Goal: Transaction & Acquisition: Purchase product/service

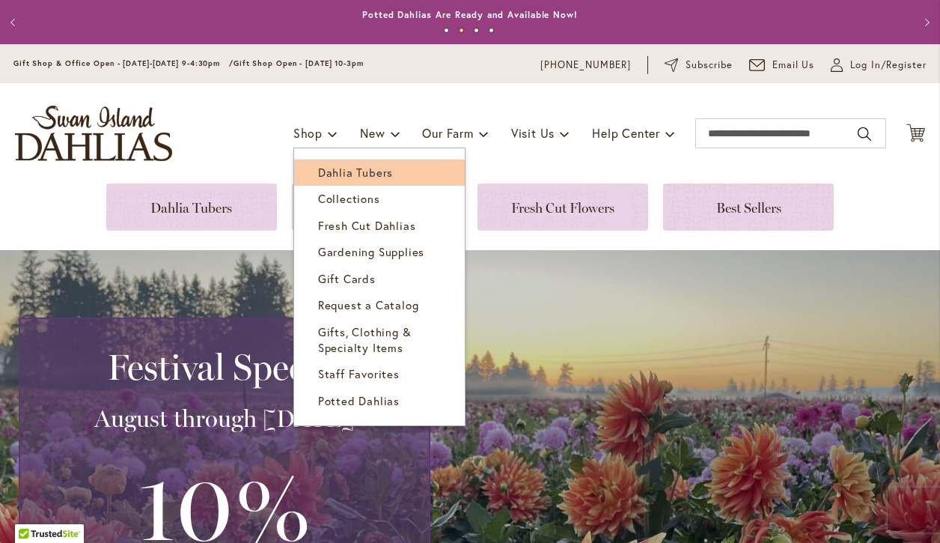
click at [327, 171] on span "Dahlia Tubers" at bounding box center [355, 172] width 75 height 15
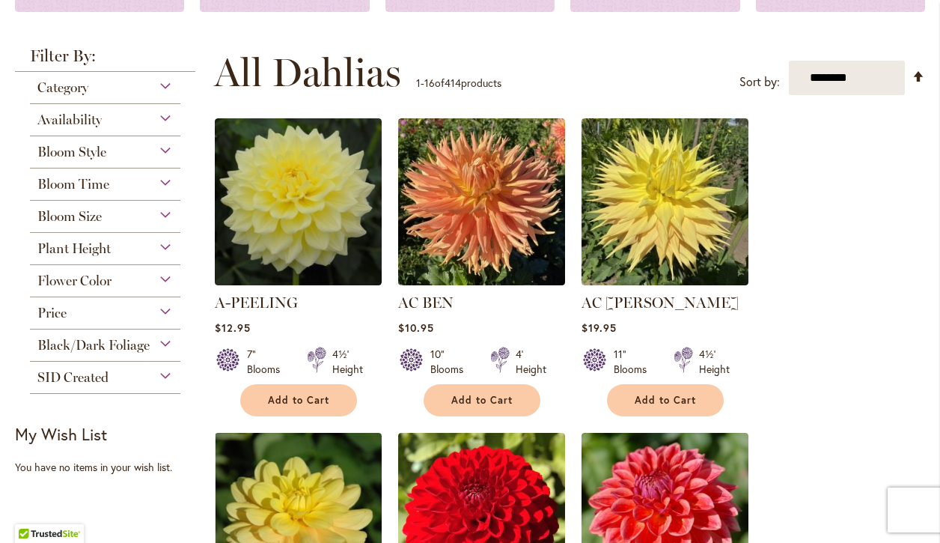
scroll to position [266, 0]
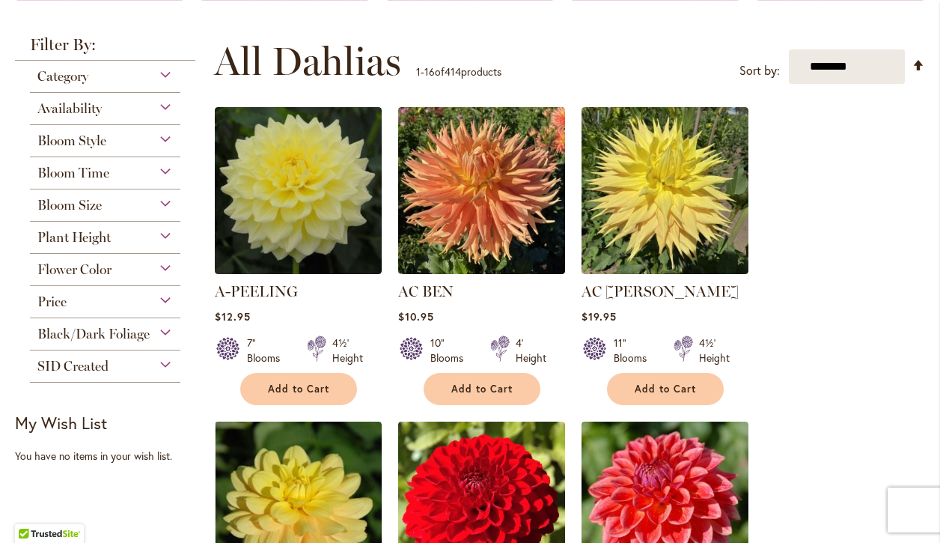
click at [164, 275] on div "Flower Color" at bounding box center [105, 266] width 150 height 24
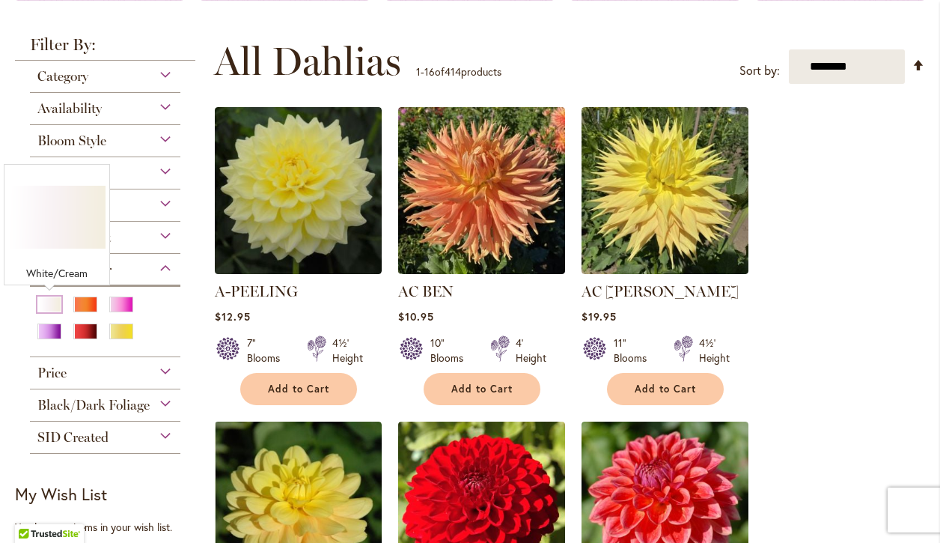
click at [46, 308] on div "White/Cream" at bounding box center [49, 304] width 24 height 16
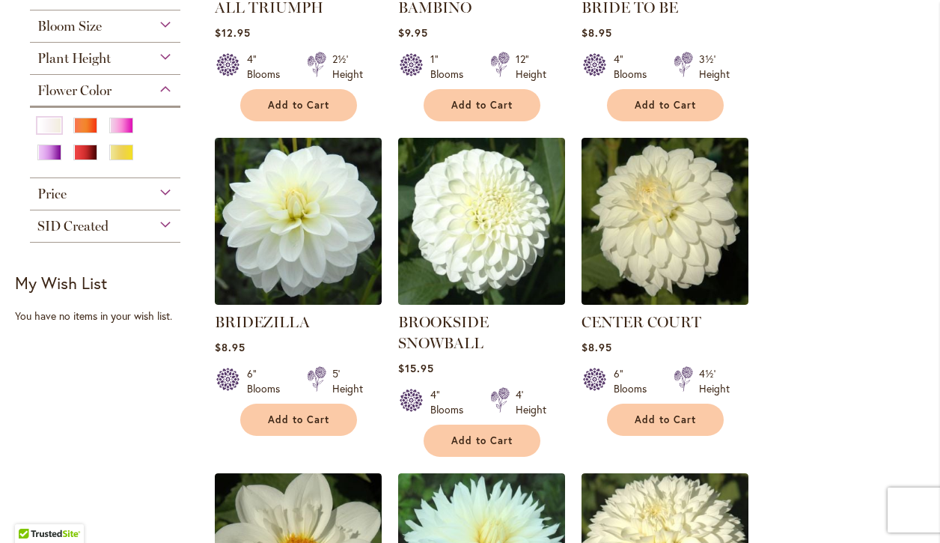
scroll to position [527, 0]
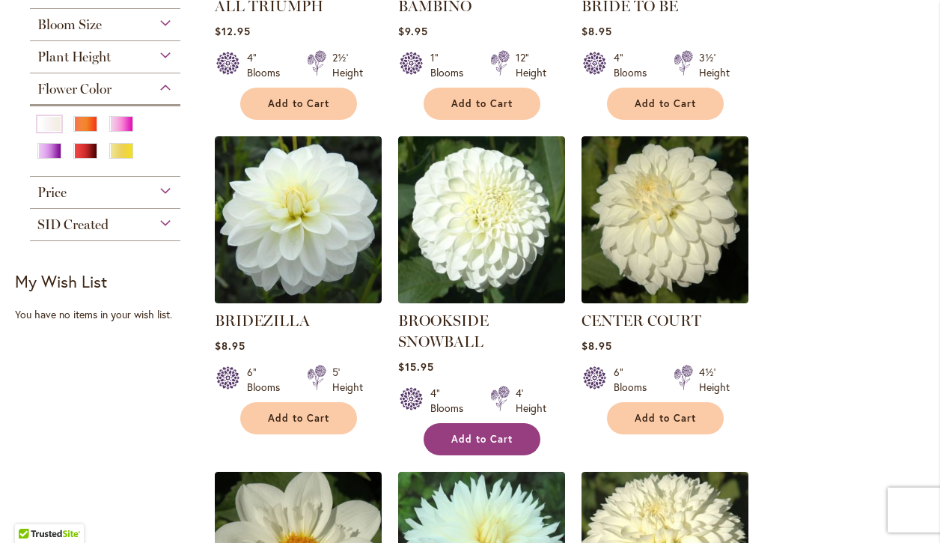
click at [515, 435] on button "Add to Cart" at bounding box center [482, 439] width 117 height 32
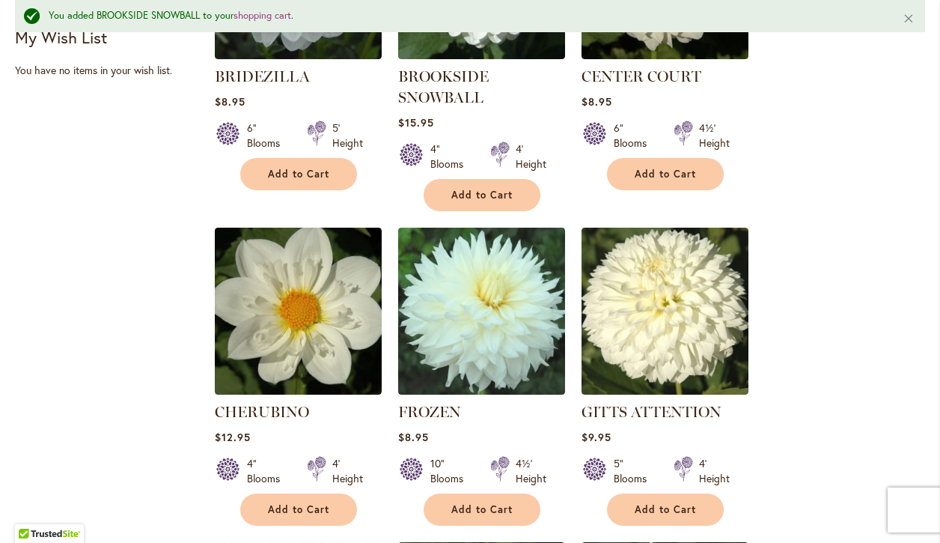
scroll to position [901, 0]
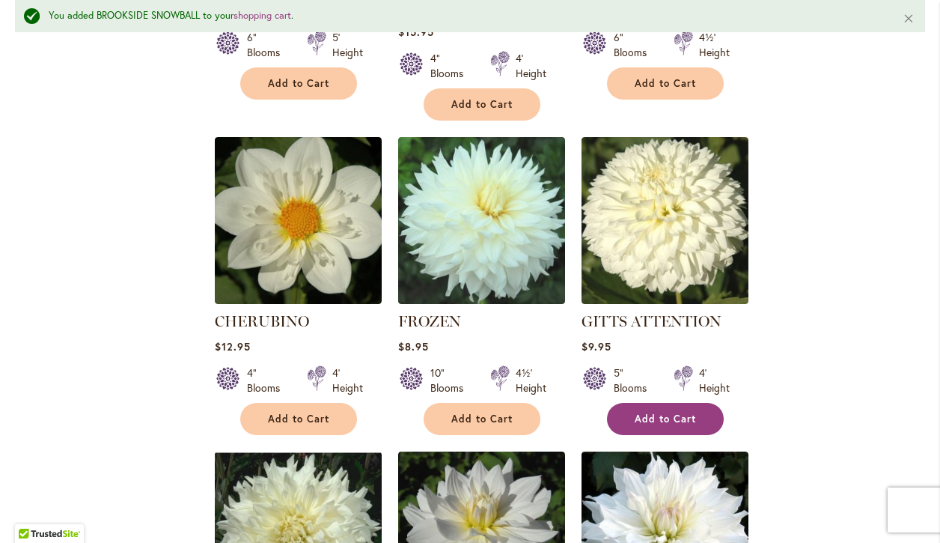
click at [676, 416] on span "Add to Cart" at bounding box center [665, 418] width 61 height 13
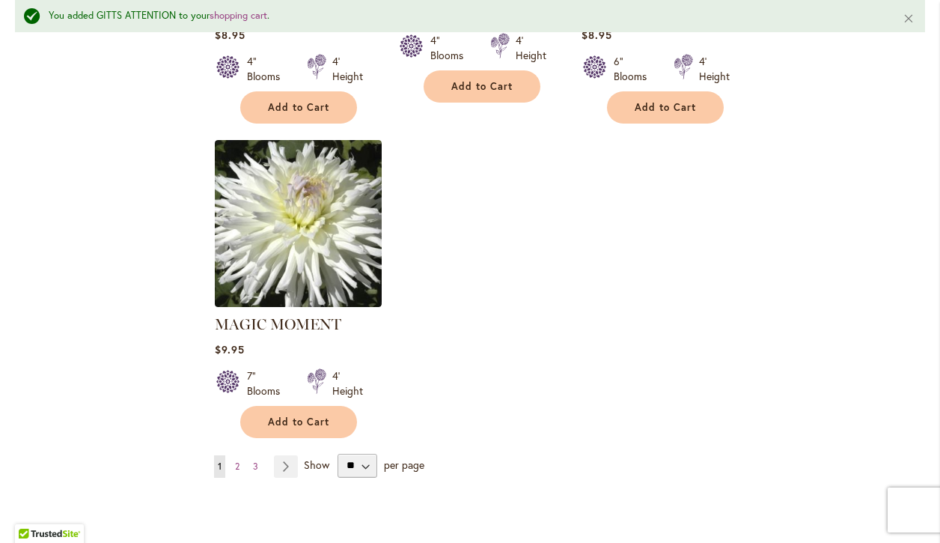
scroll to position [1965, 0]
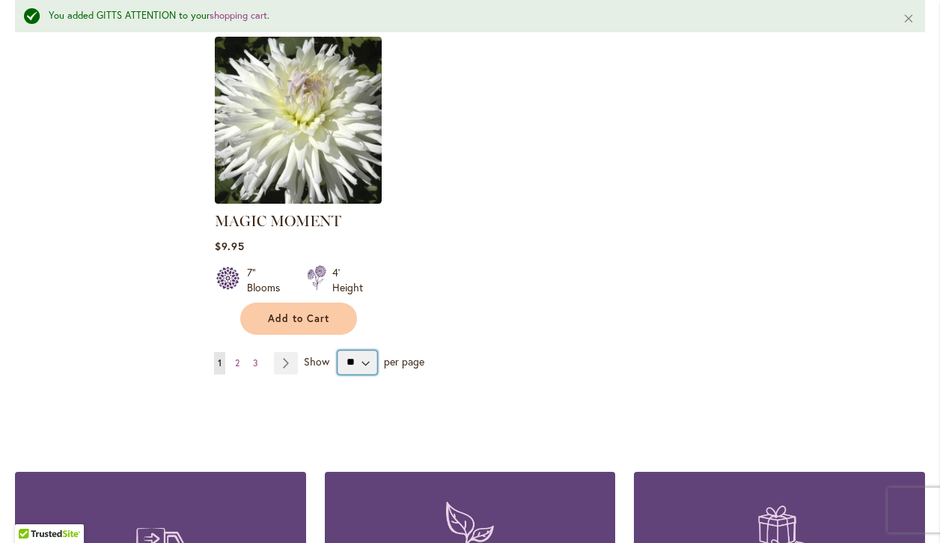
select select "**"
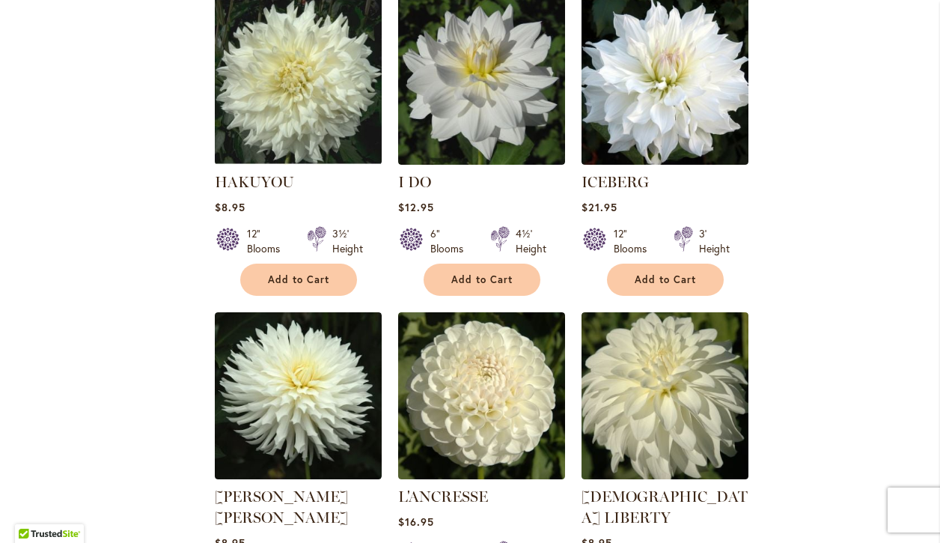
scroll to position [1314, 0]
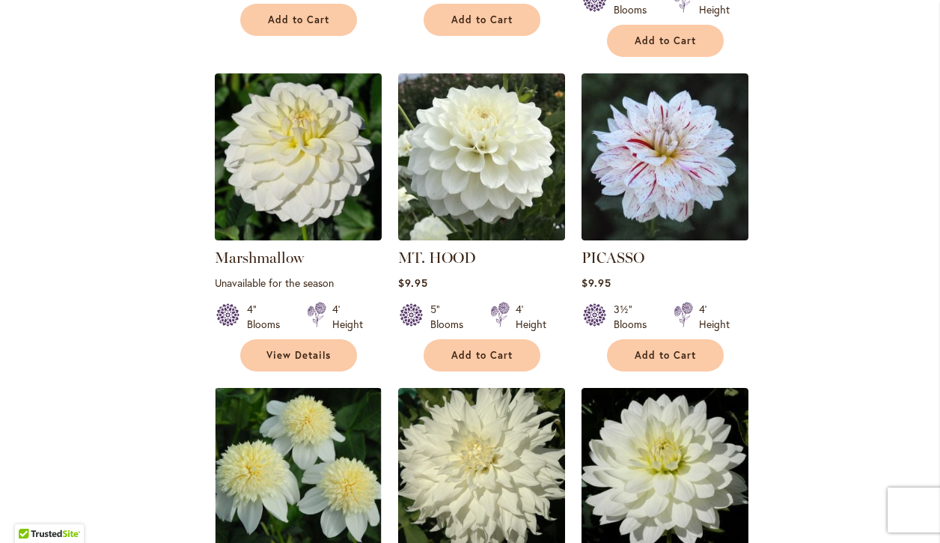
scroll to position [2228, 0]
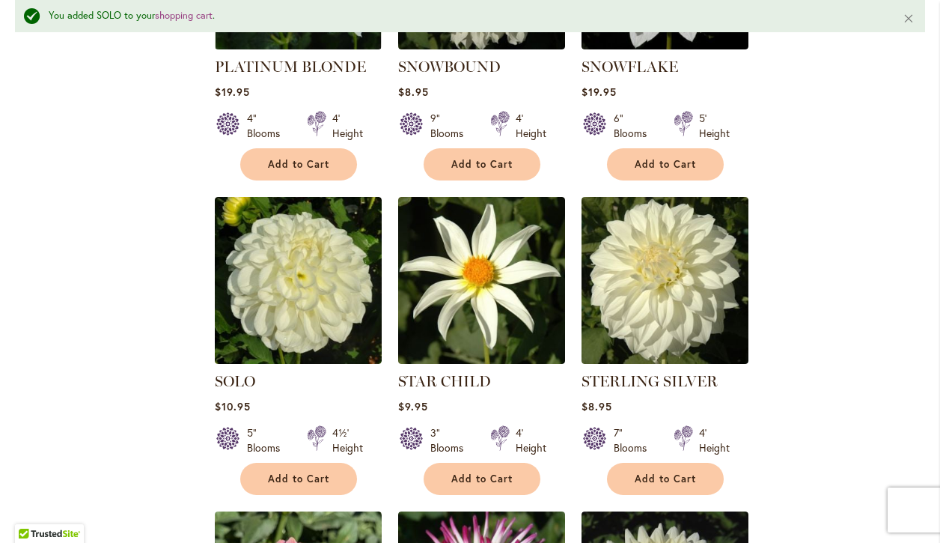
scroll to position [2772, 0]
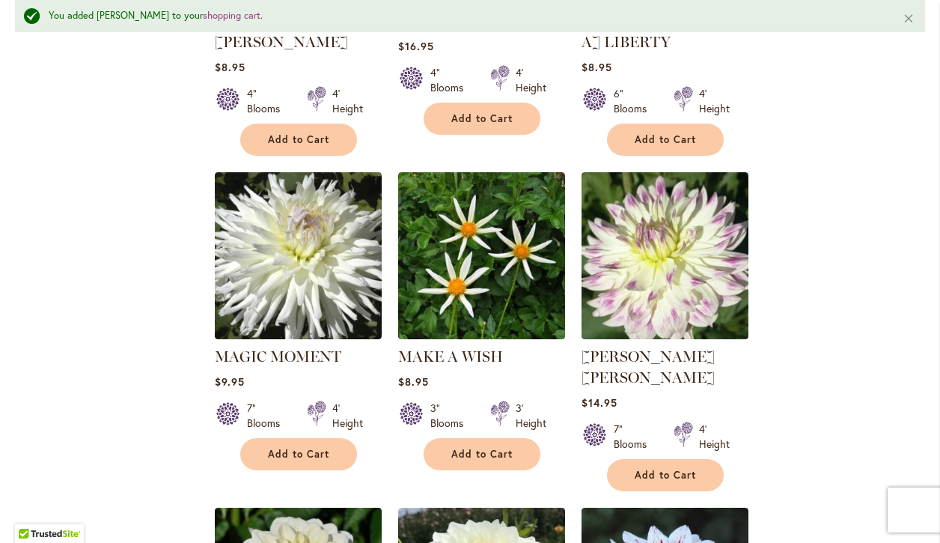
scroll to position [1826, 0]
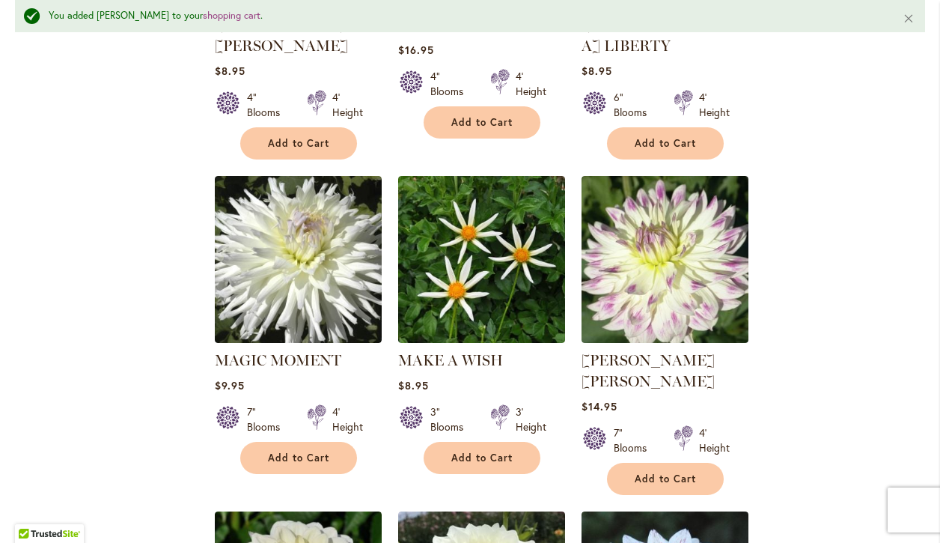
click at [571, 218] on ol "ALL TRIUMPH $12.95 4" Blooms 2½' Height" at bounding box center [570, 471] width 712 height 3819
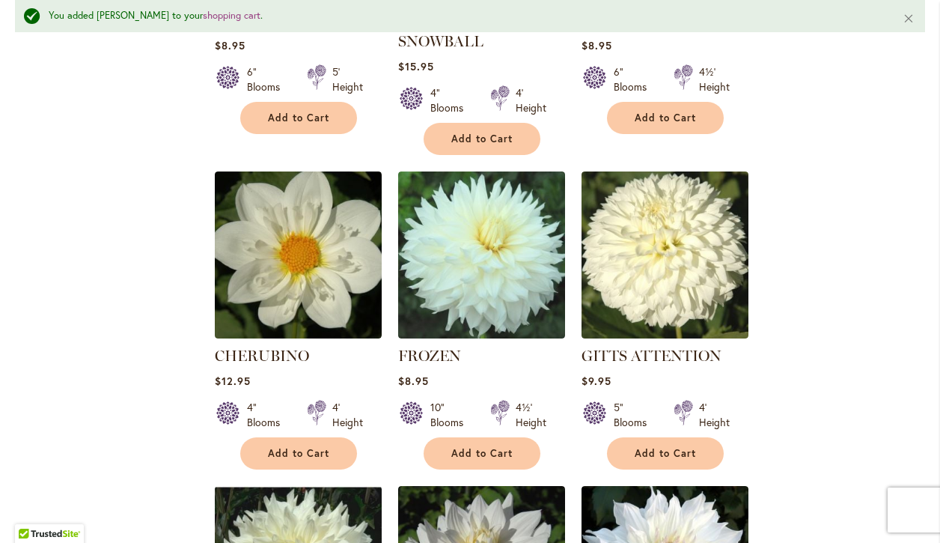
scroll to position [925, 0]
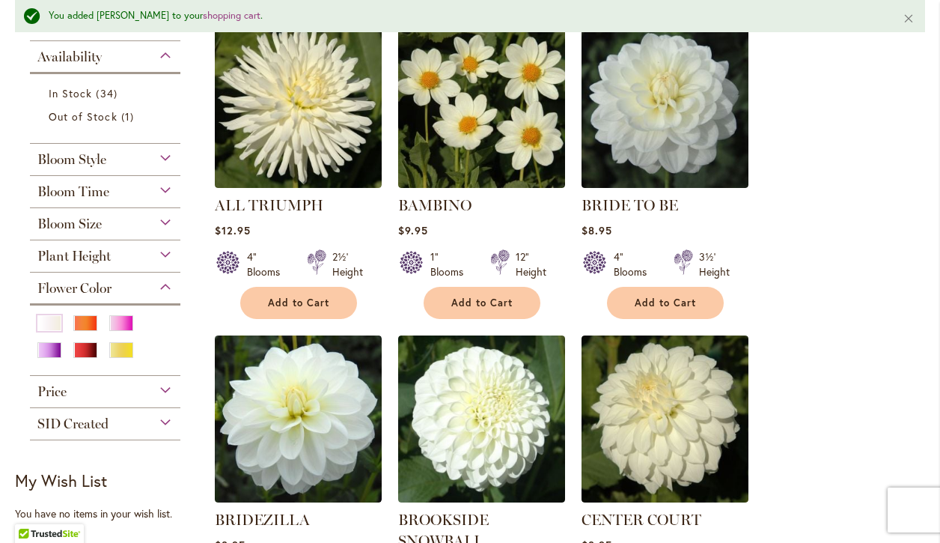
scroll to position [368, 0]
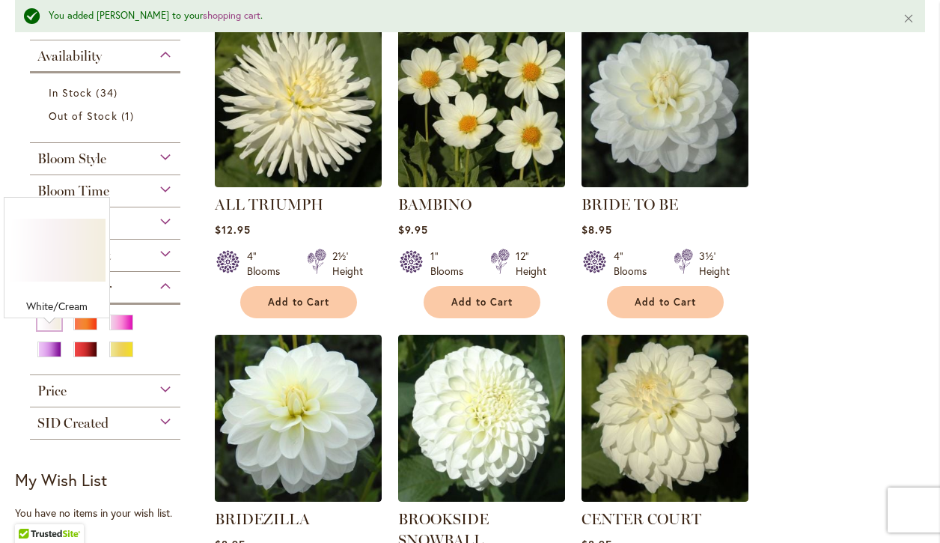
click at [52, 330] on div "White/Cream" at bounding box center [49, 322] width 24 height 16
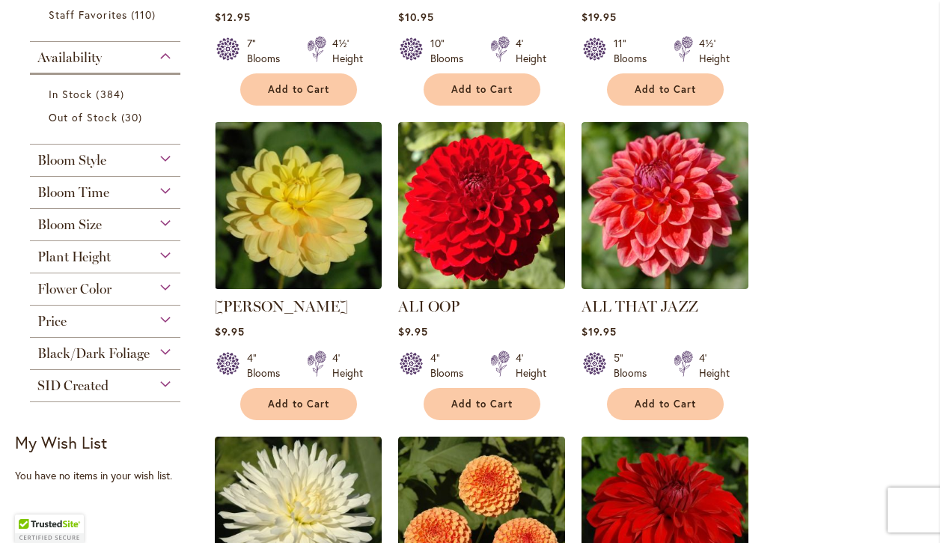
scroll to position [570, 0]
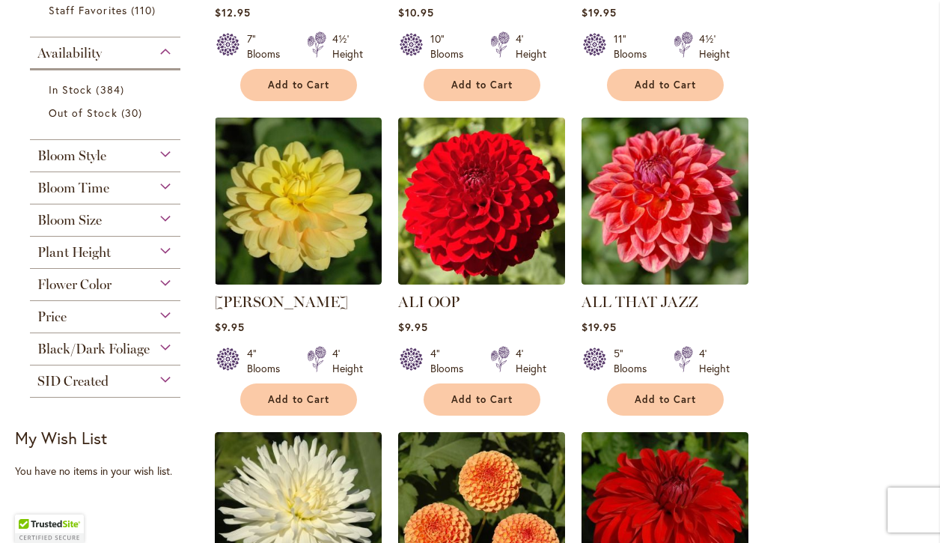
click at [160, 283] on div "Flower Color" at bounding box center [105, 281] width 150 height 24
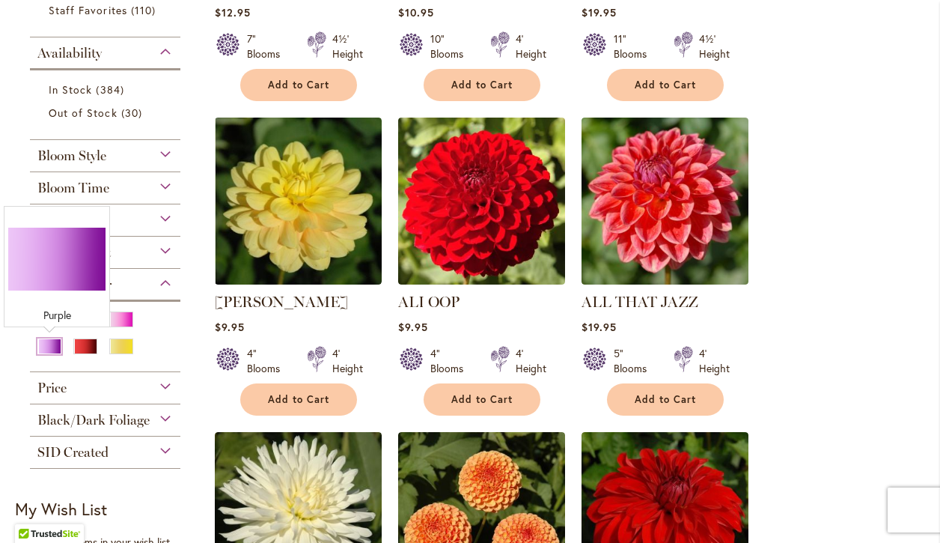
click at [57, 348] on div "Purple" at bounding box center [49, 346] width 24 height 16
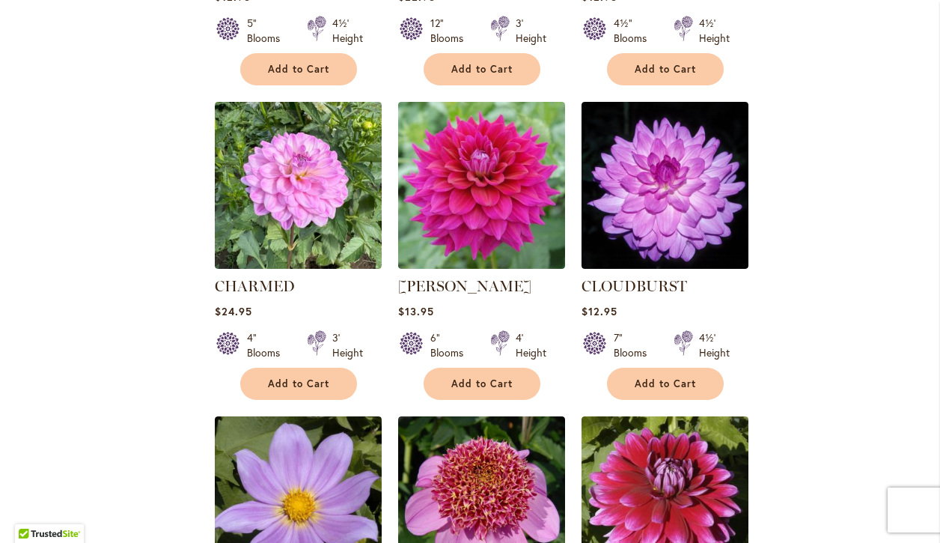
scroll to position [1525, 0]
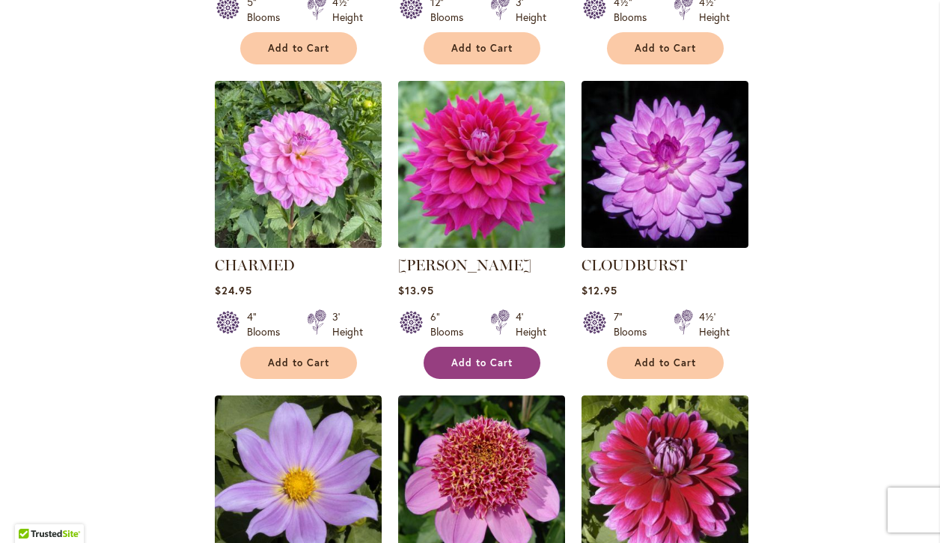
click at [495, 363] on span "Add to Cart" at bounding box center [481, 362] width 61 height 13
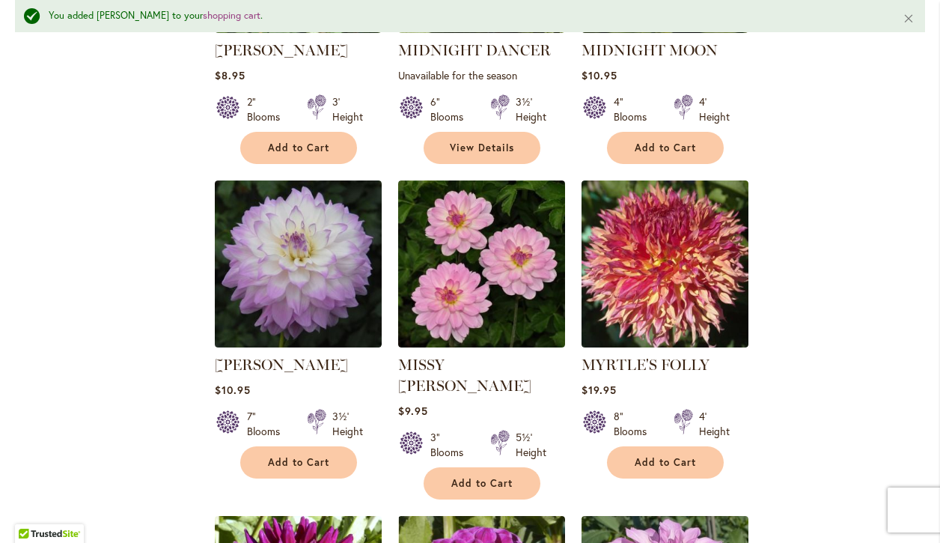
scroll to position [5370, 0]
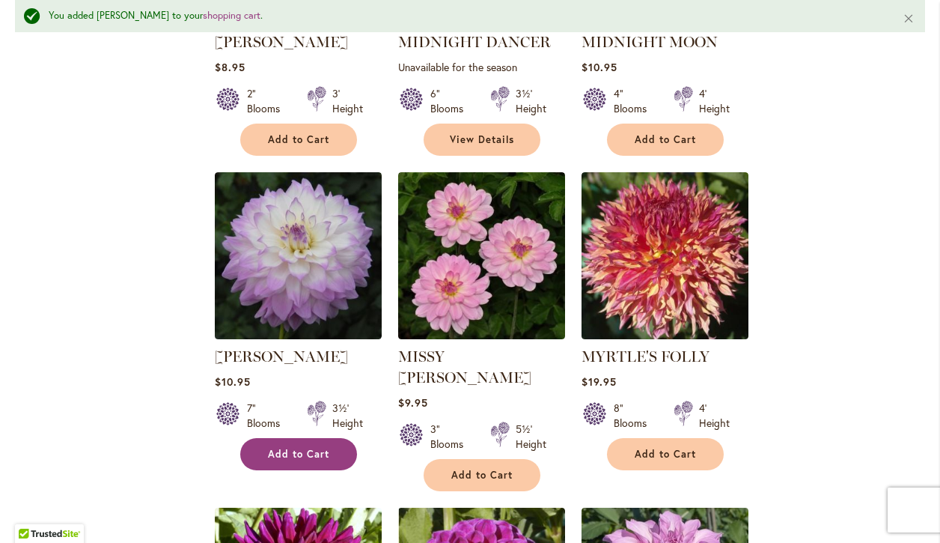
click at [292, 447] on span "Add to Cart" at bounding box center [298, 453] width 61 height 13
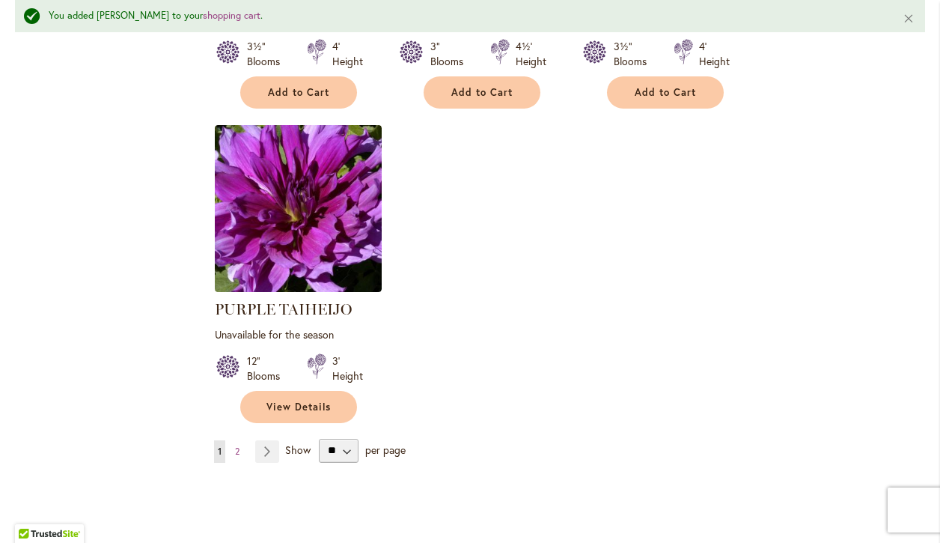
scroll to position [7028, 0]
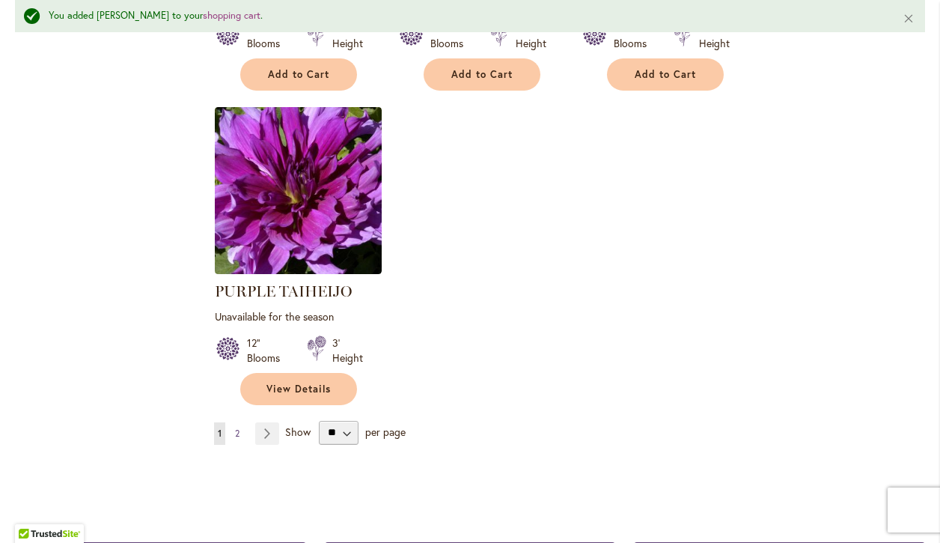
click at [237, 427] on span "2" at bounding box center [237, 432] width 4 height 11
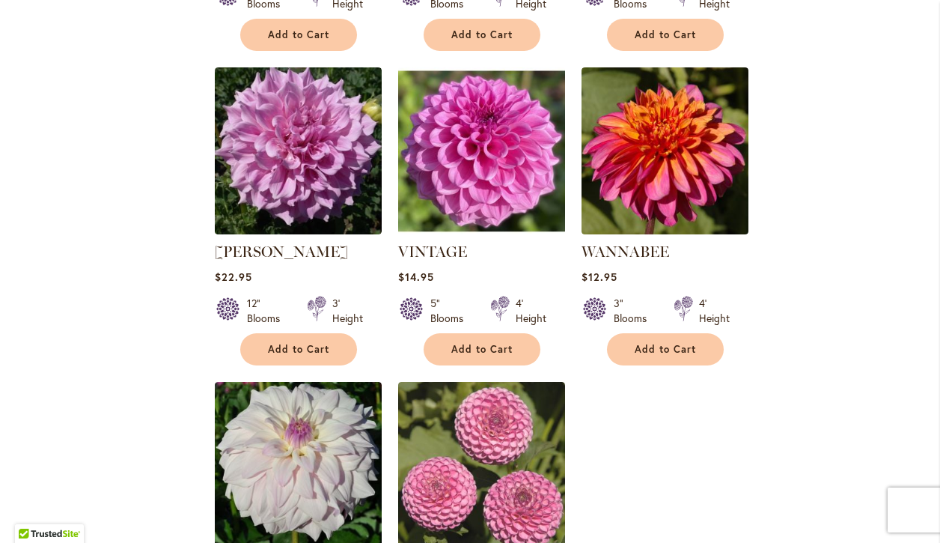
scroll to position [1555, 0]
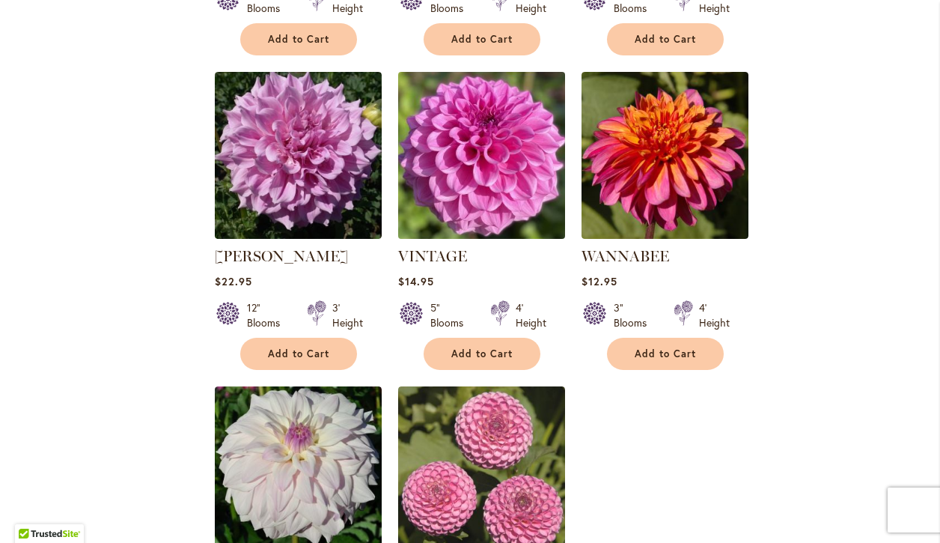
click at [505, 142] on img at bounding box center [481, 154] width 175 height 175
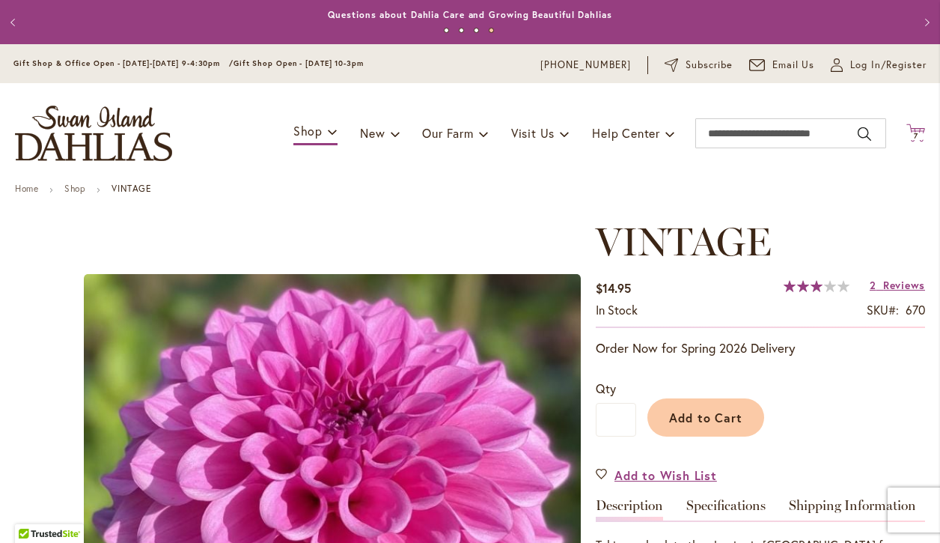
click at [916, 131] on span "7" at bounding box center [916, 136] width 4 height 10
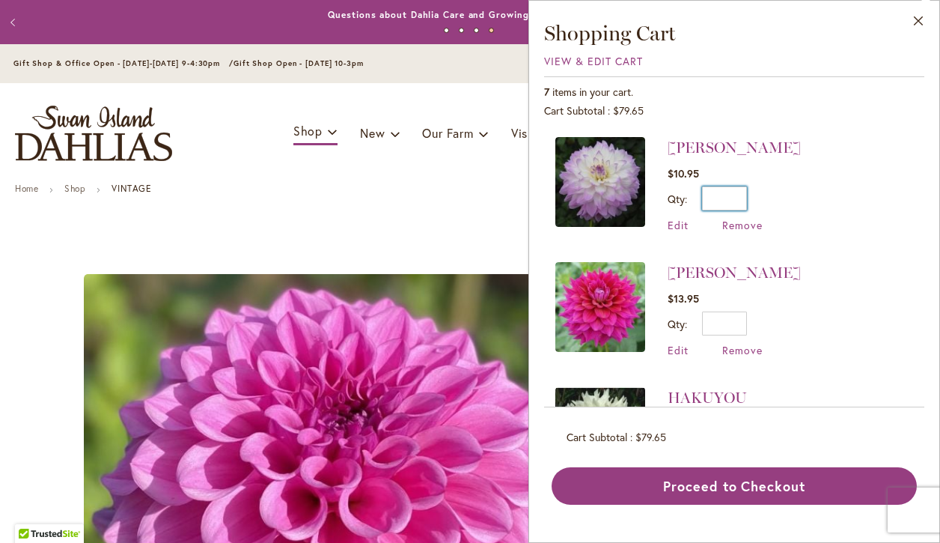
drag, startPoint x: 727, startPoint y: 197, endPoint x: 746, endPoint y: 197, distance: 19.5
click at [746, 197] on input "*" at bounding box center [724, 198] width 45 height 24
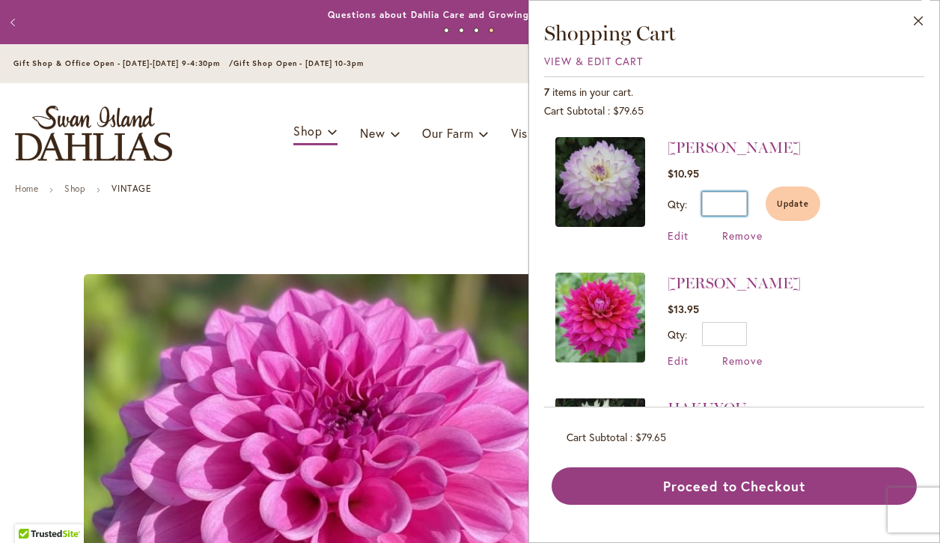
type input "*"
click at [872, 208] on li "MIKAYLA MIRANDA $10.95 Qty * Update Edit Remove" at bounding box center [734, 197] width 358 height 120
click at [779, 203] on span "Update" at bounding box center [793, 203] width 32 height 10
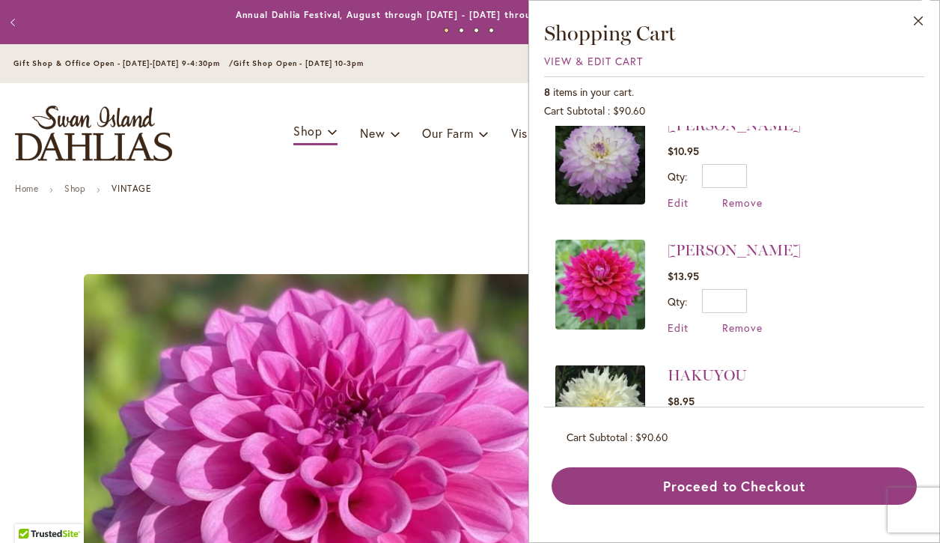
scroll to position [10, 0]
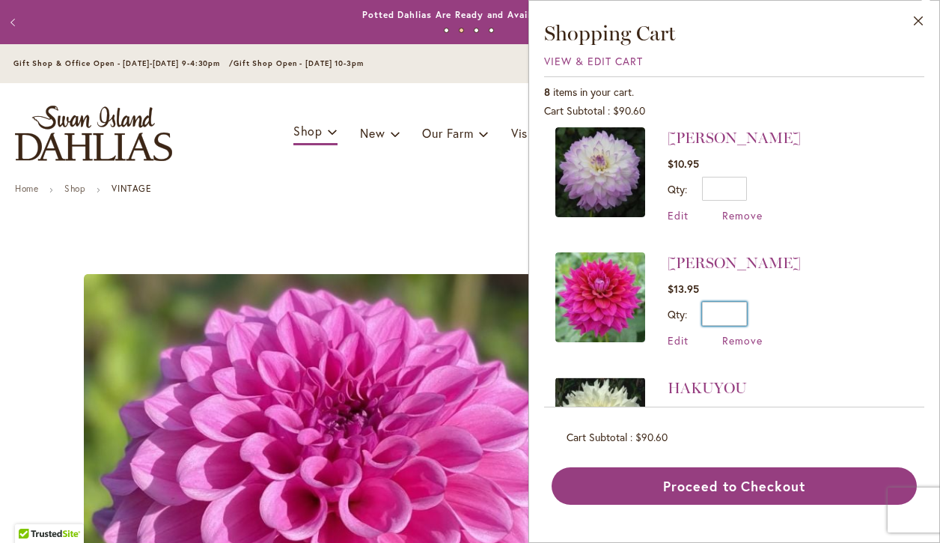
drag, startPoint x: 722, startPoint y: 314, endPoint x: 778, endPoint y: 314, distance: 56.1
click at [778, 314] on li "CHLOE JANAE $13.95 Qty * Update Edit Remove" at bounding box center [734, 299] width 358 height 125
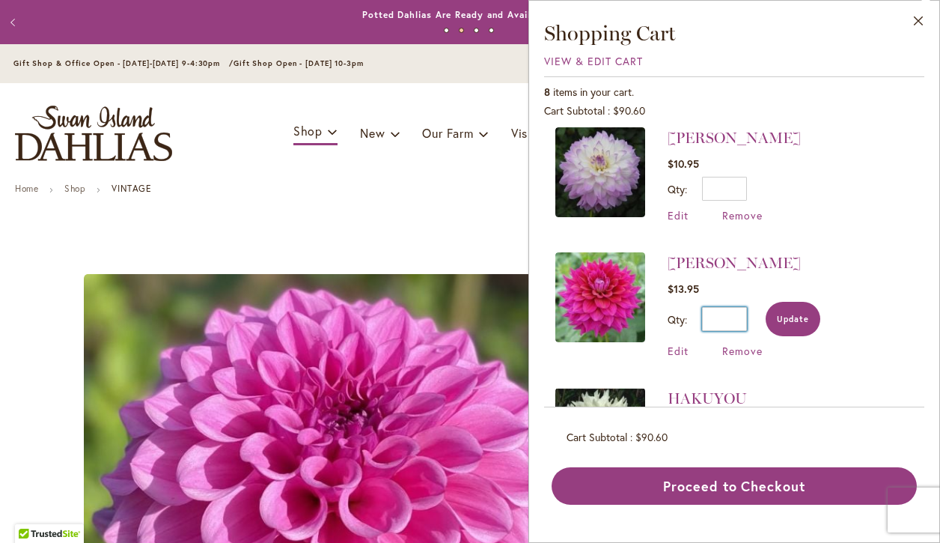
type input "*"
click at [788, 323] on span "Update" at bounding box center [793, 319] width 32 height 10
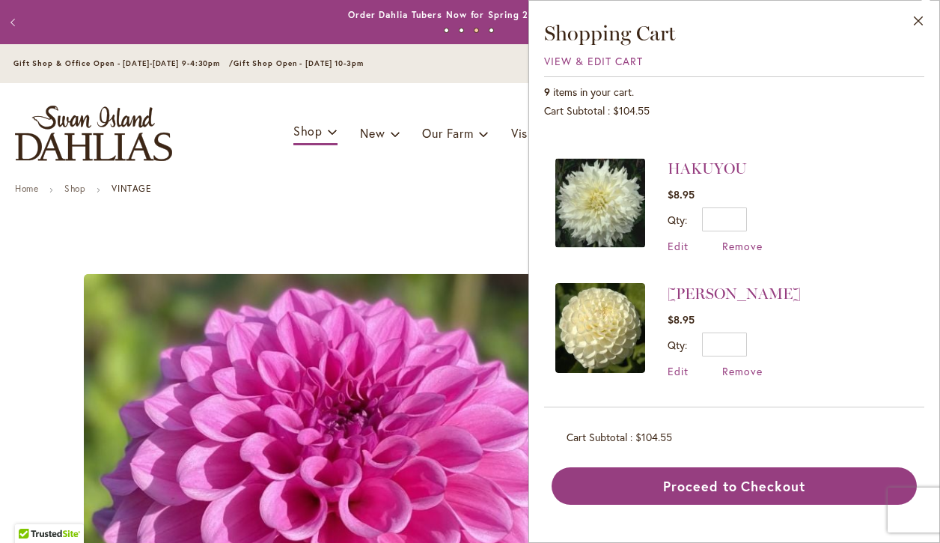
scroll to position [230, 0]
drag, startPoint x: 725, startPoint y: 218, endPoint x: 760, endPoint y: 218, distance: 34.4
click at [760, 218] on div "Qty * Update" at bounding box center [714, 219] width 95 height 24
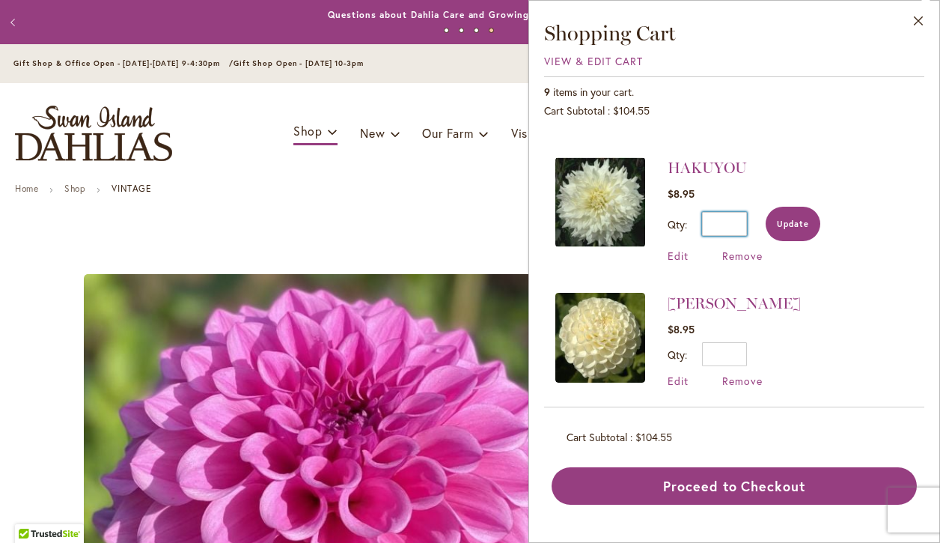
type input "*"
click at [793, 221] on span "Update" at bounding box center [793, 223] width 32 height 10
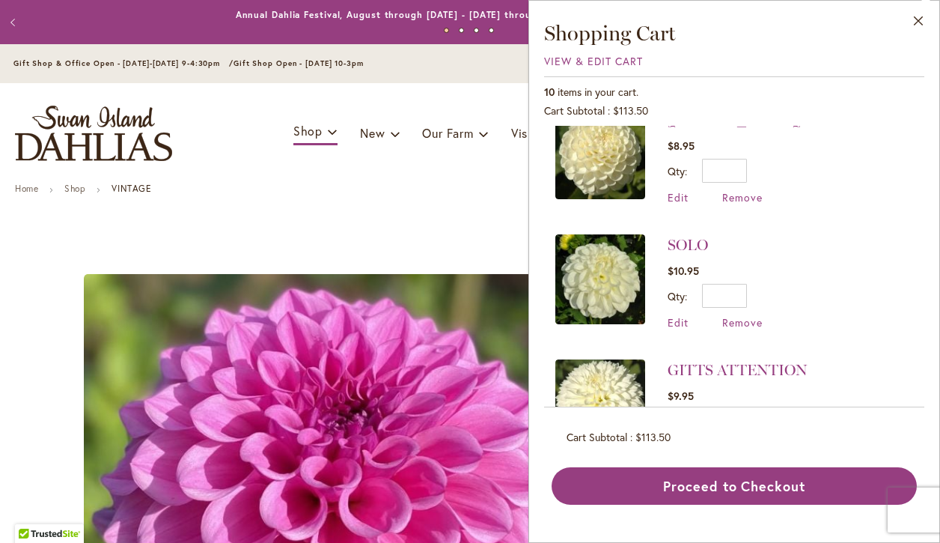
scroll to position [406, 0]
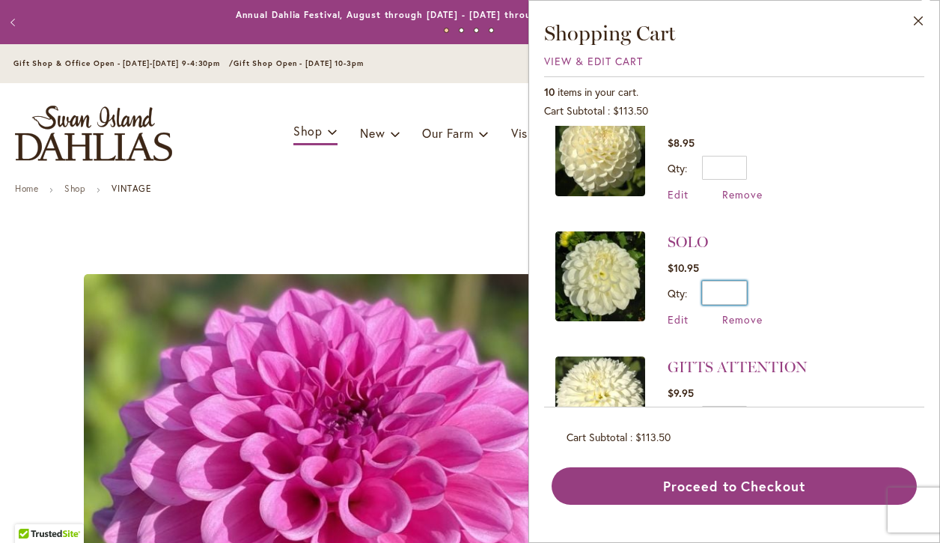
drag, startPoint x: 727, startPoint y: 287, endPoint x: 771, endPoint y: 287, distance: 44.2
click at [771, 287] on li "SOLO $10.95 Qty * Update Edit Remove" at bounding box center [734, 278] width 358 height 125
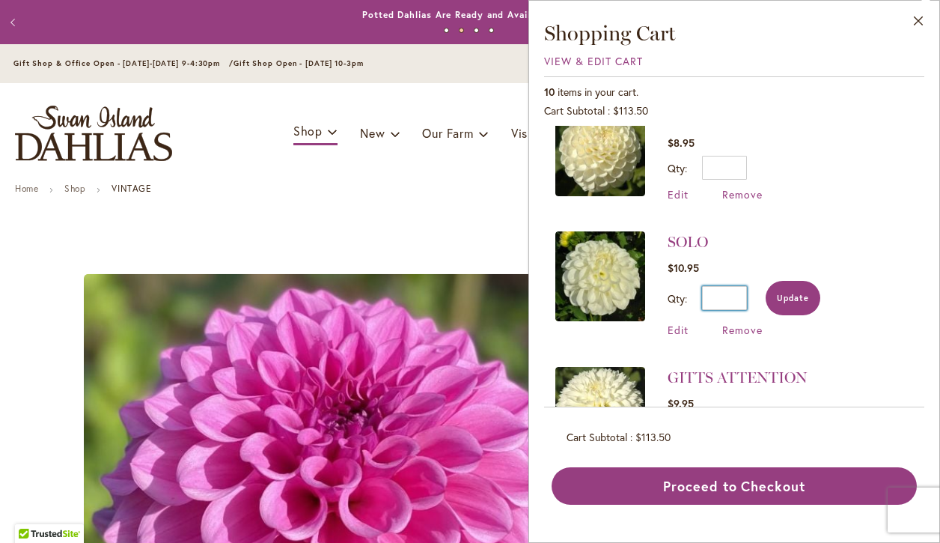
type input "*"
click at [796, 295] on span "Update" at bounding box center [793, 298] width 32 height 10
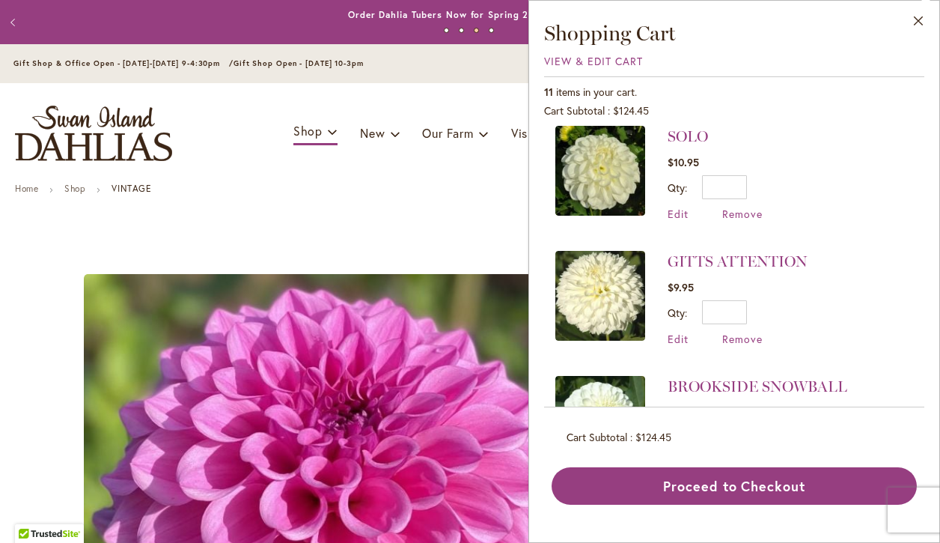
scroll to position [529, 0]
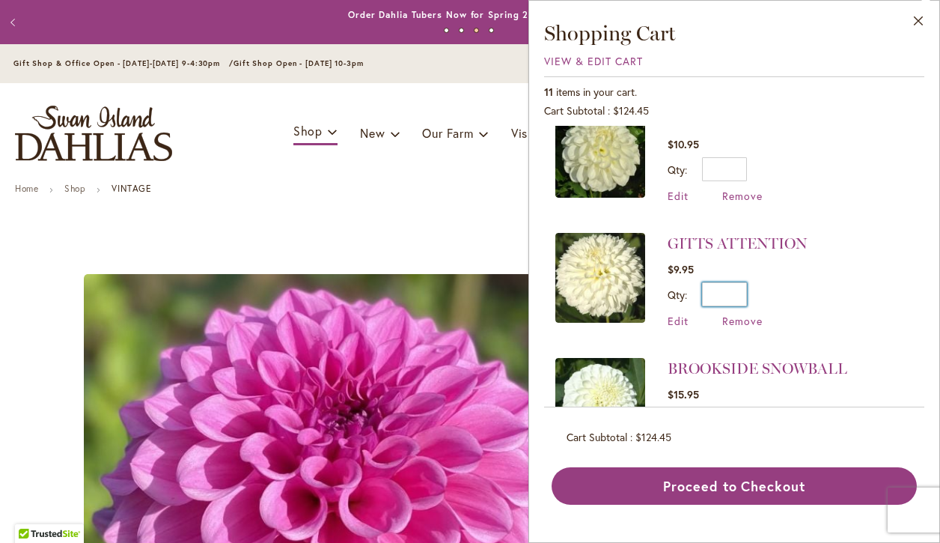
drag, startPoint x: 728, startPoint y: 286, endPoint x: 754, endPoint y: 285, distance: 25.5
click at [754, 286] on div "Qty * Update" at bounding box center [737, 294] width 140 height 24
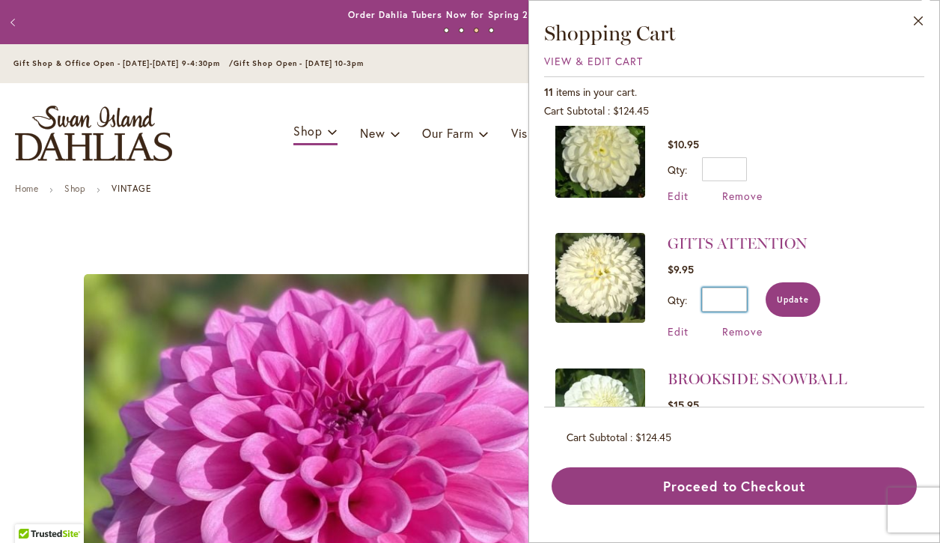
type input "*"
click at [788, 302] on button "Update" at bounding box center [792, 299] width 55 height 34
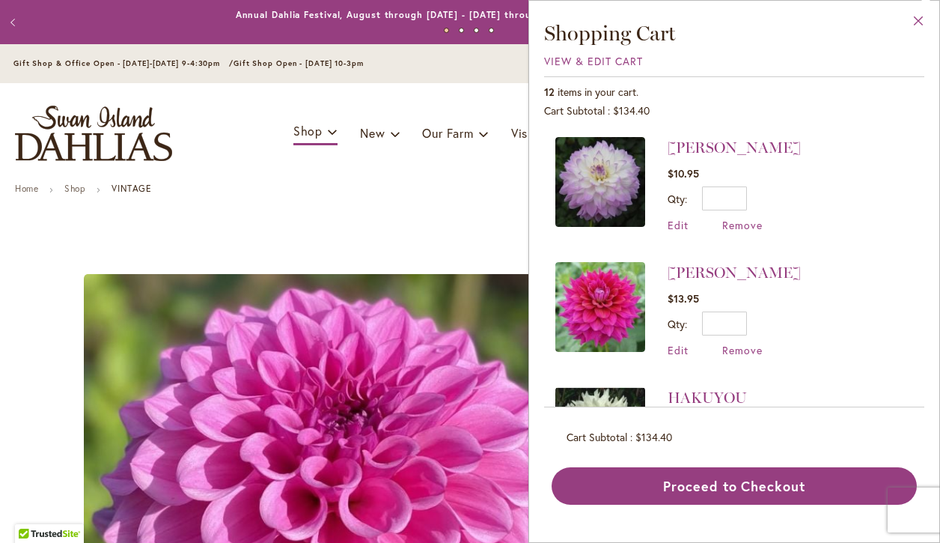
scroll to position [0, 0]
click at [922, 23] on button "Close" at bounding box center [918, 24] width 41 height 47
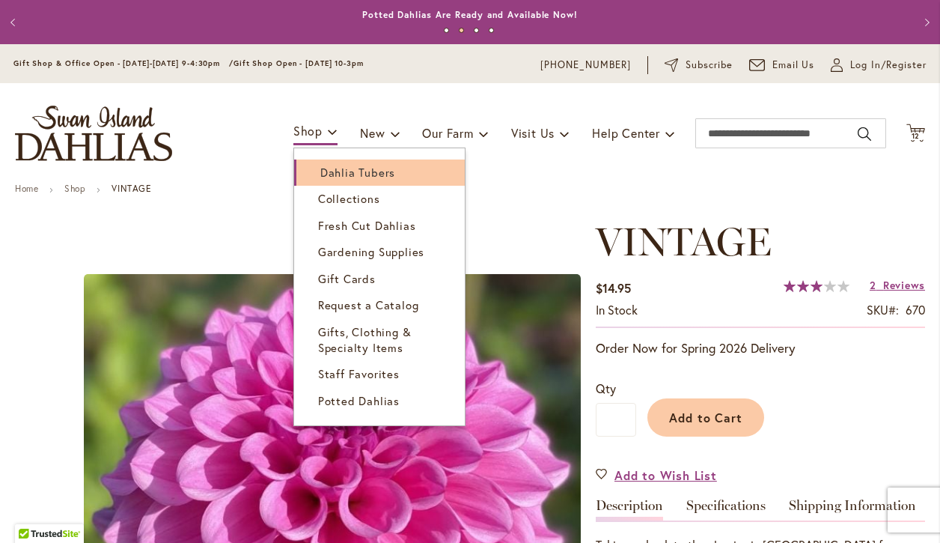
click at [332, 168] on span "Dahlia Tubers" at bounding box center [357, 172] width 75 height 15
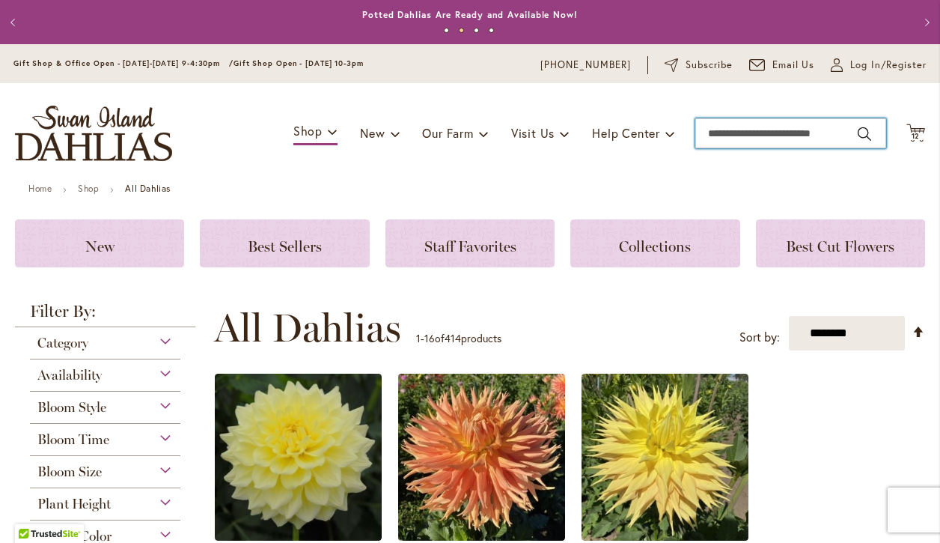
click at [822, 135] on input "Search" at bounding box center [790, 133] width 191 height 30
type input "****"
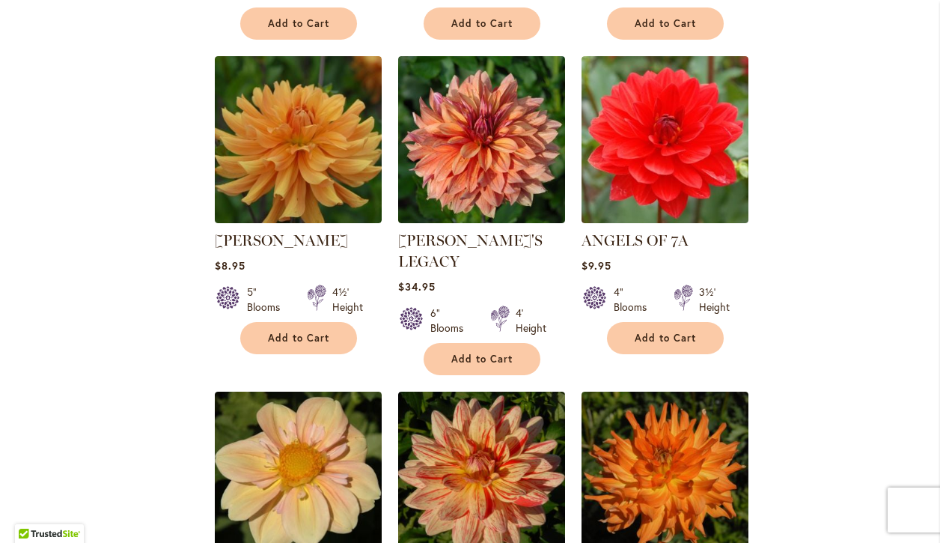
scroll to position [1262, 0]
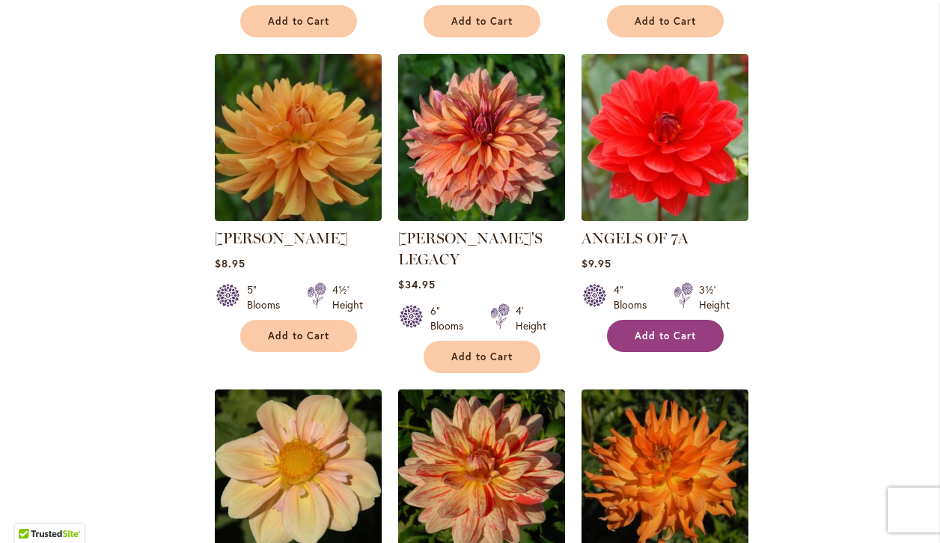
click at [685, 329] on span "Add to Cart" at bounding box center [665, 335] width 61 height 13
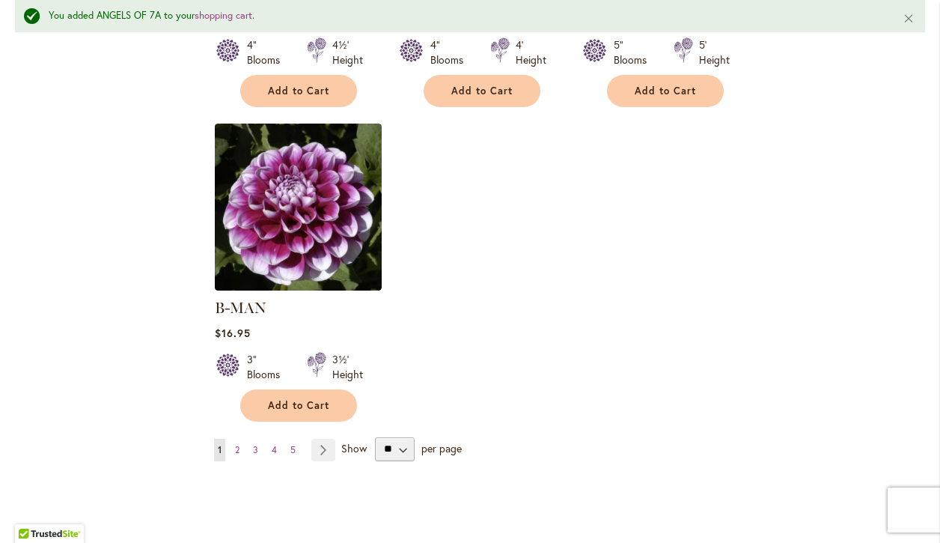
scroll to position [1885, 0]
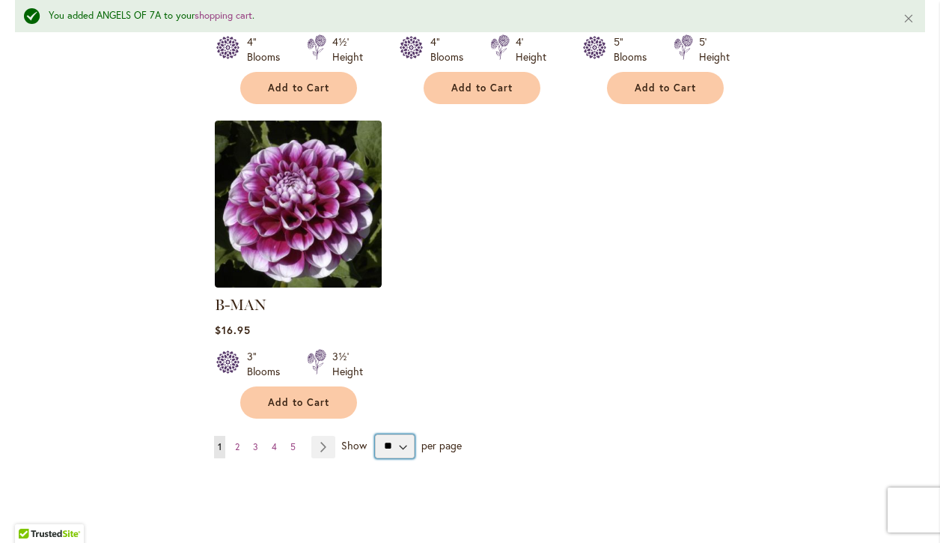
select select "**"
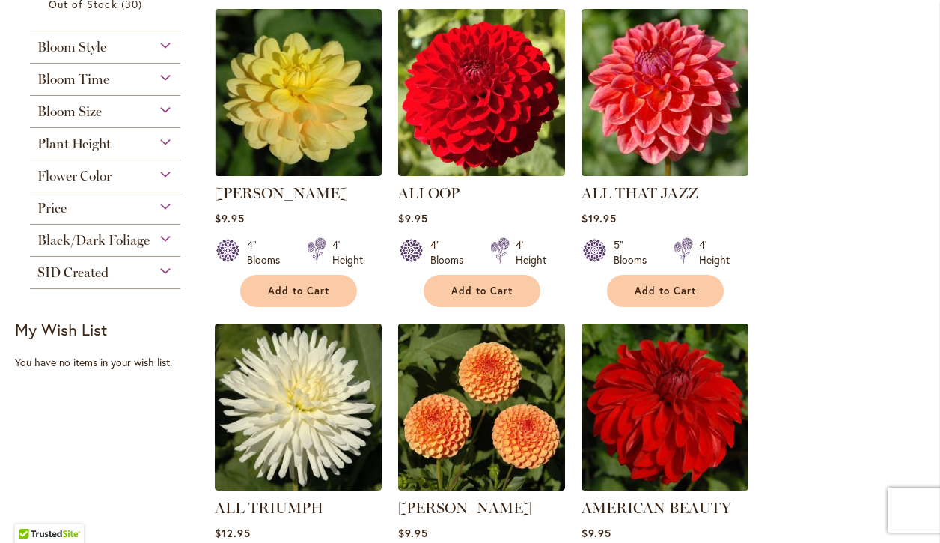
scroll to position [677, 0]
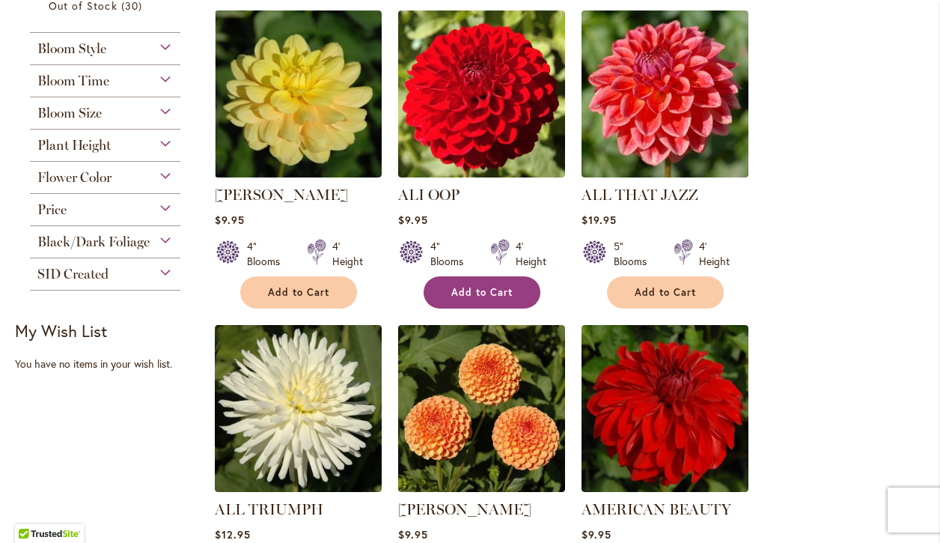
click at [459, 286] on span "Add to Cart" at bounding box center [481, 292] width 61 height 13
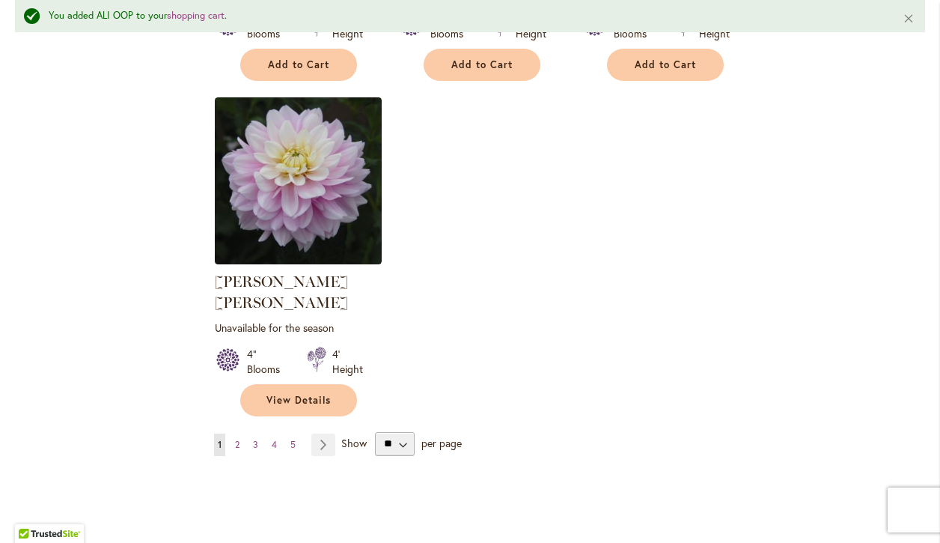
scroll to position [7012, 0]
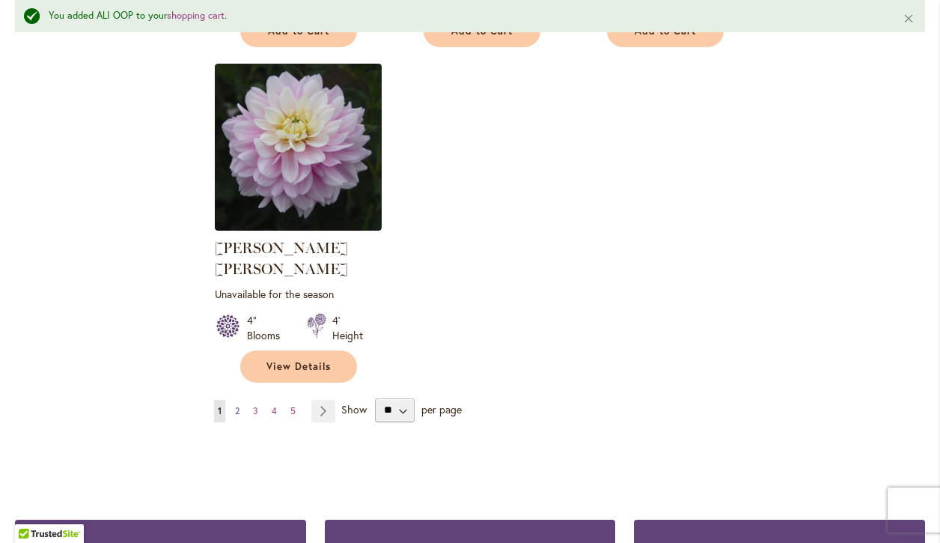
click at [236, 405] on span "2" at bounding box center [237, 410] width 4 height 11
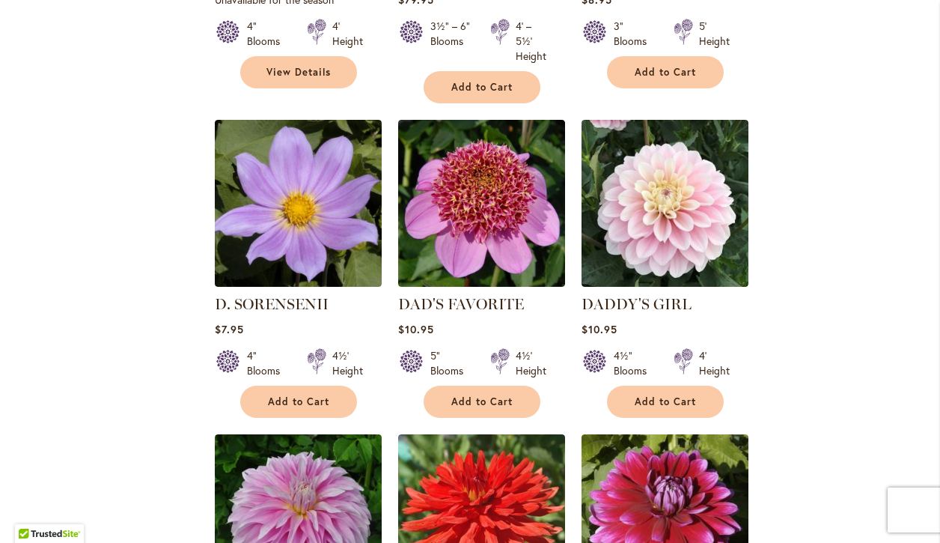
scroll to position [3191, 0]
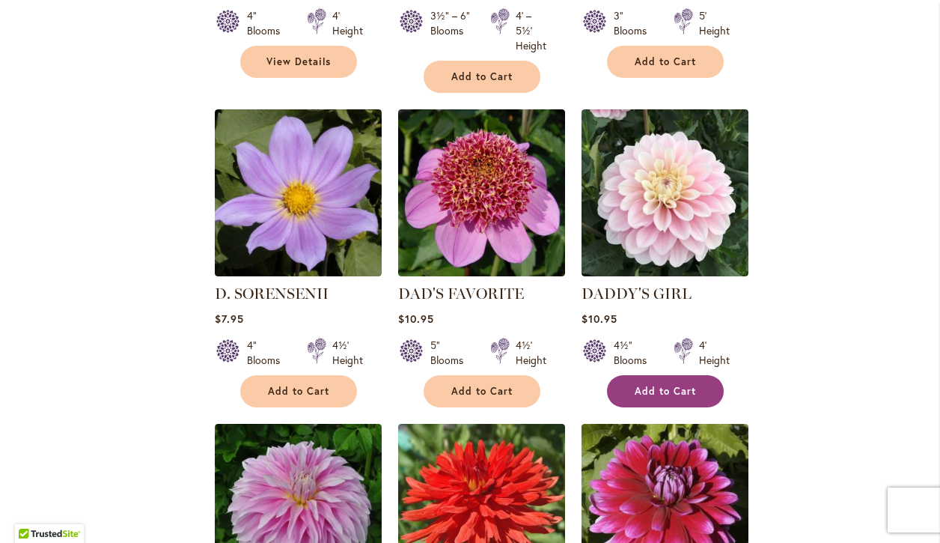
click at [669, 375] on button "Add to Cart" at bounding box center [665, 391] width 117 height 32
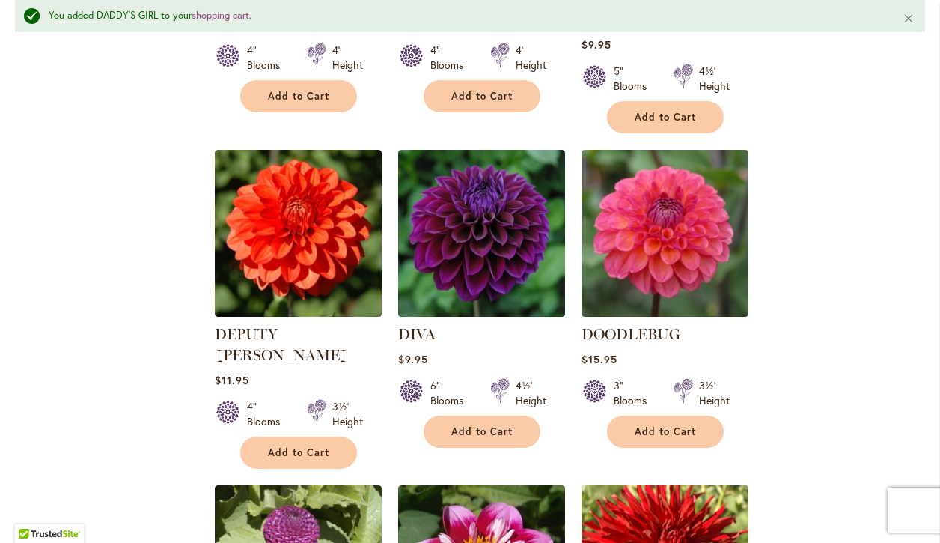
scroll to position [4154, 0]
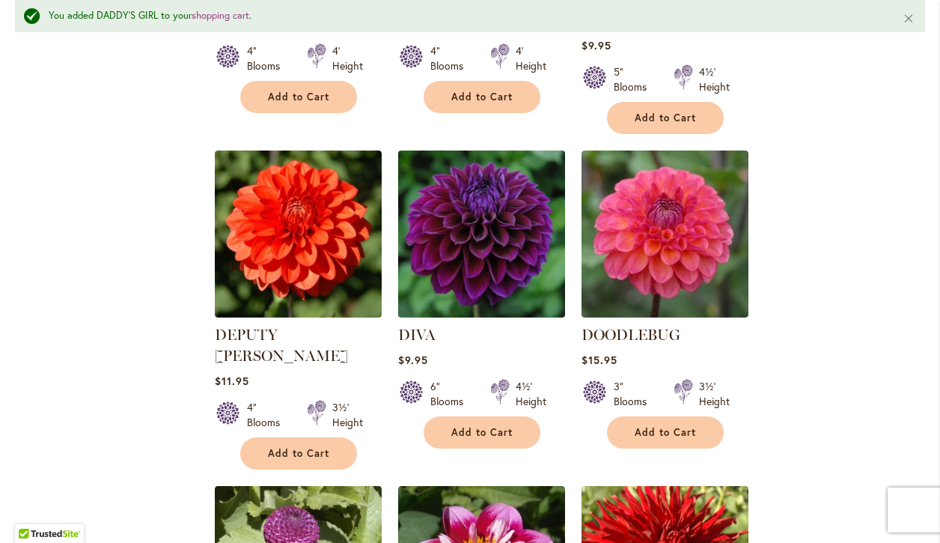
click at [497, 146] on img at bounding box center [481, 233] width 175 height 175
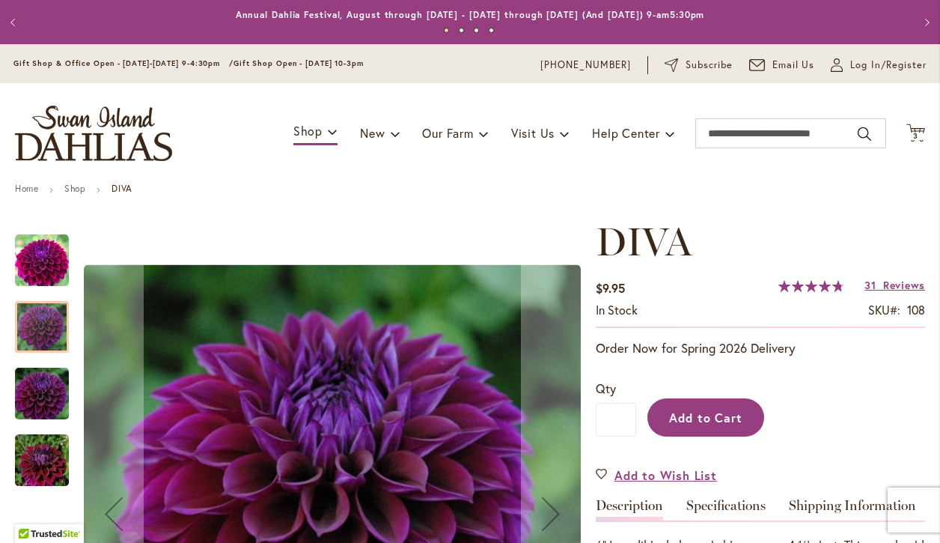
click at [709, 418] on span "Add to Cart" at bounding box center [706, 417] width 74 height 16
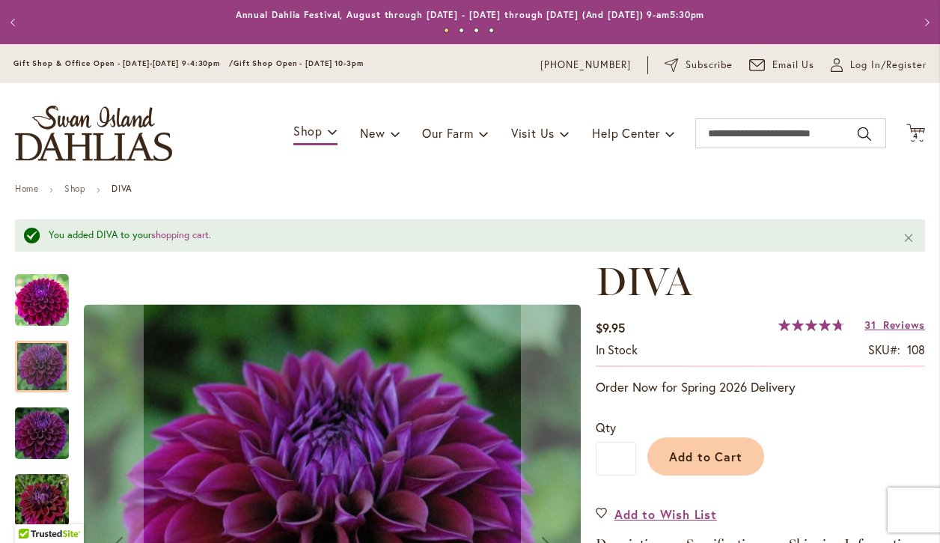
click at [31, 297] on img "Diva" at bounding box center [42, 299] width 54 height 54
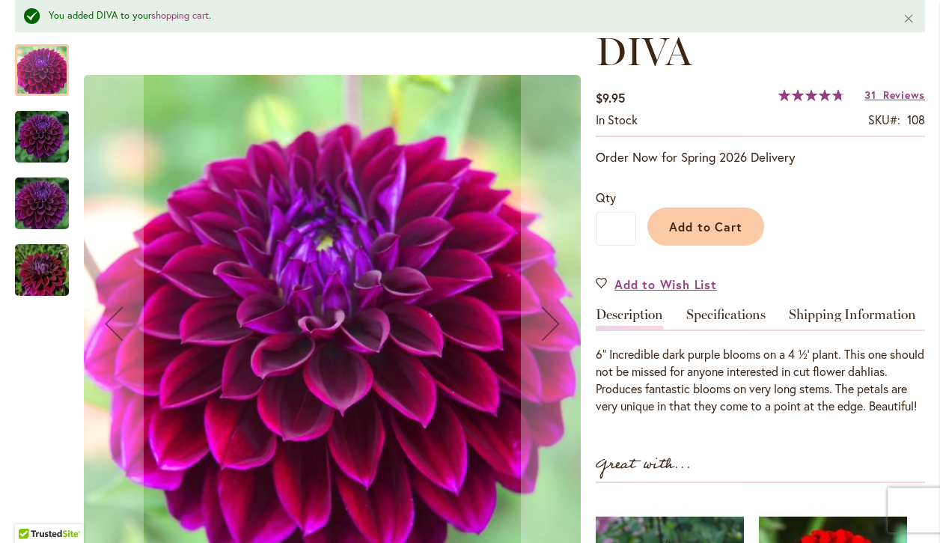
scroll to position [246, 0]
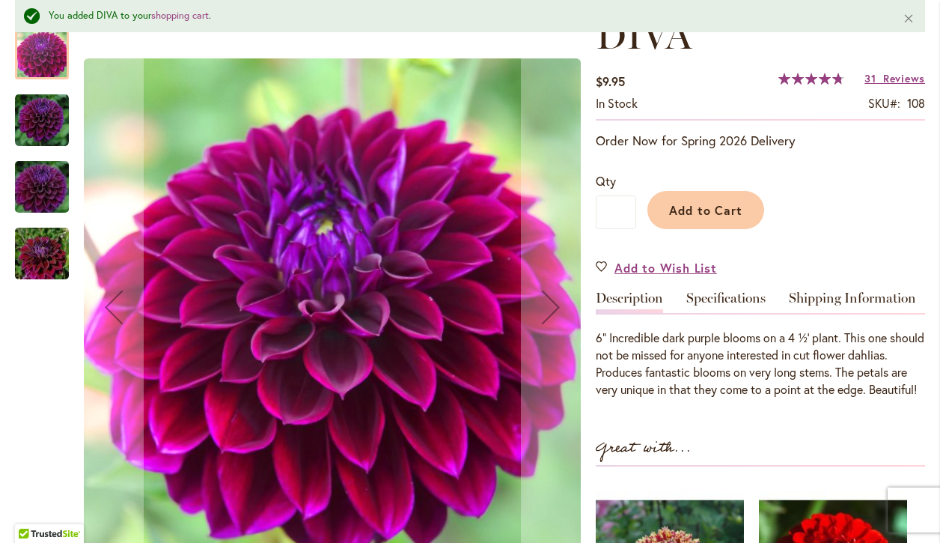
click at [43, 263] on img "Diva" at bounding box center [42, 253] width 108 height 72
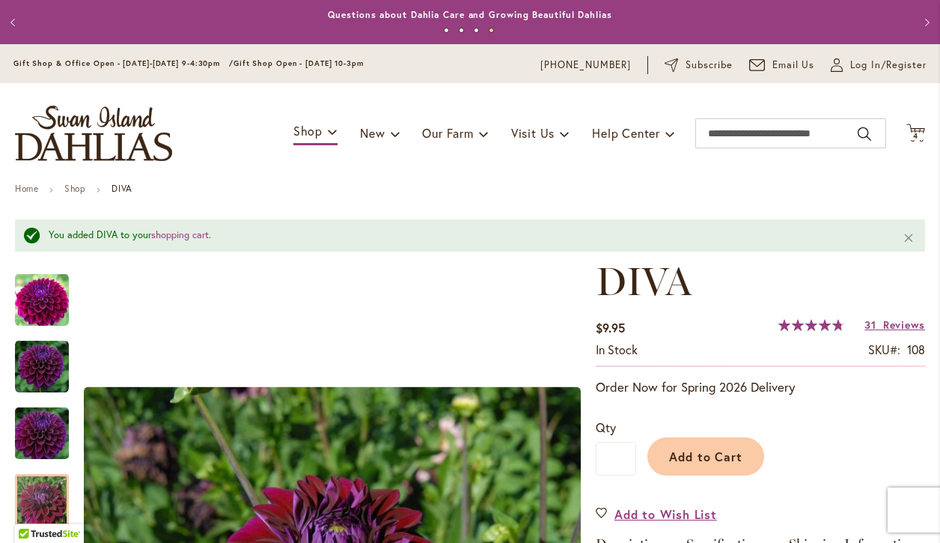
scroll to position [0, 0]
click at [920, 132] on span "4 4 items" at bounding box center [915, 135] width 15 height 7
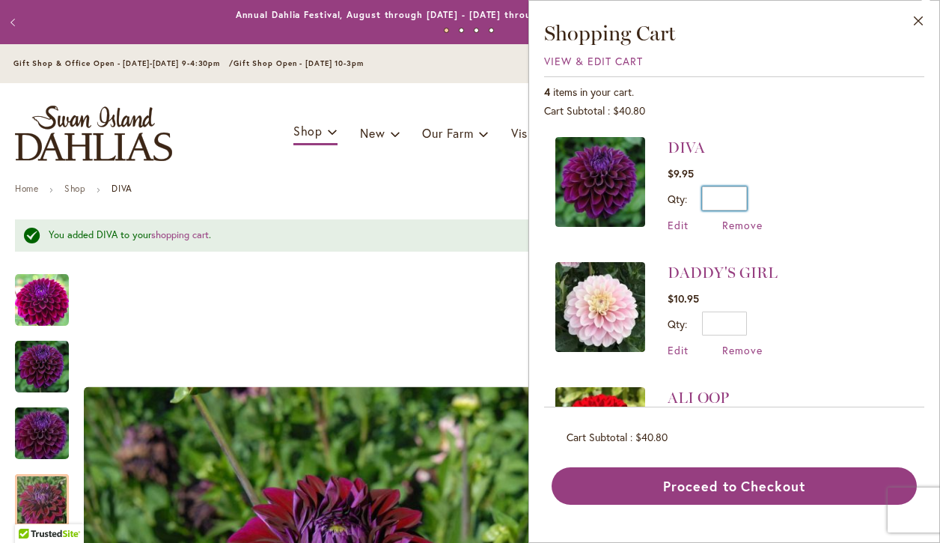
click at [727, 195] on input "*" at bounding box center [724, 198] width 45 height 24
drag, startPoint x: 730, startPoint y: 195, endPoint x: 751, endPoint y: 194, distance: 21.0
click at [751, 194] on div "Qty * Update" at bounding box center [714, 198] width 95 height 24
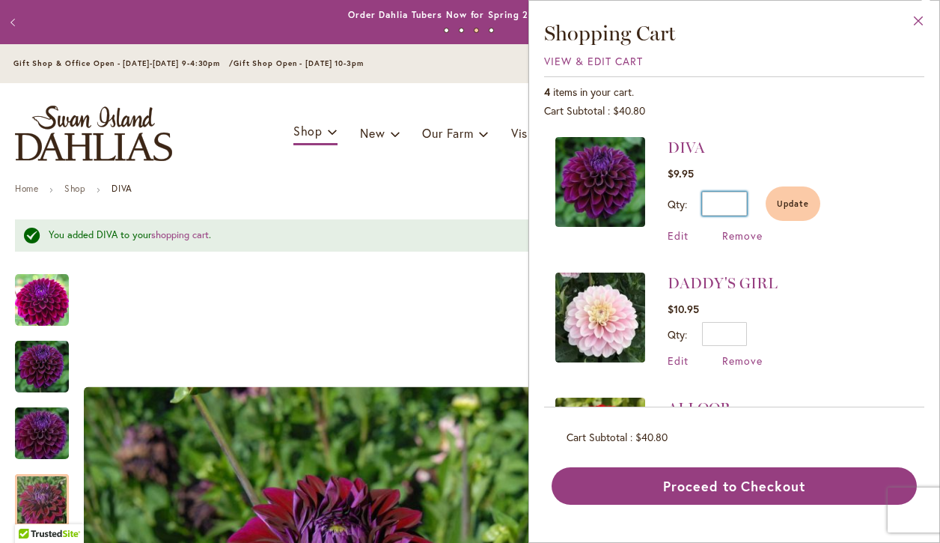
type input "*"
click at [920, 20] on button "Close" at bounding box center [918, 24] width 41 height 47
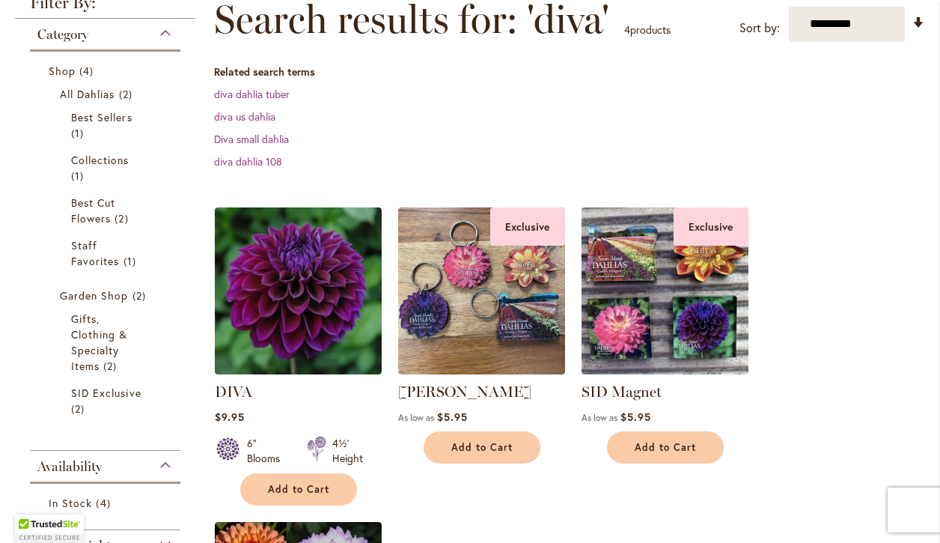
scroll to position [285, 0]
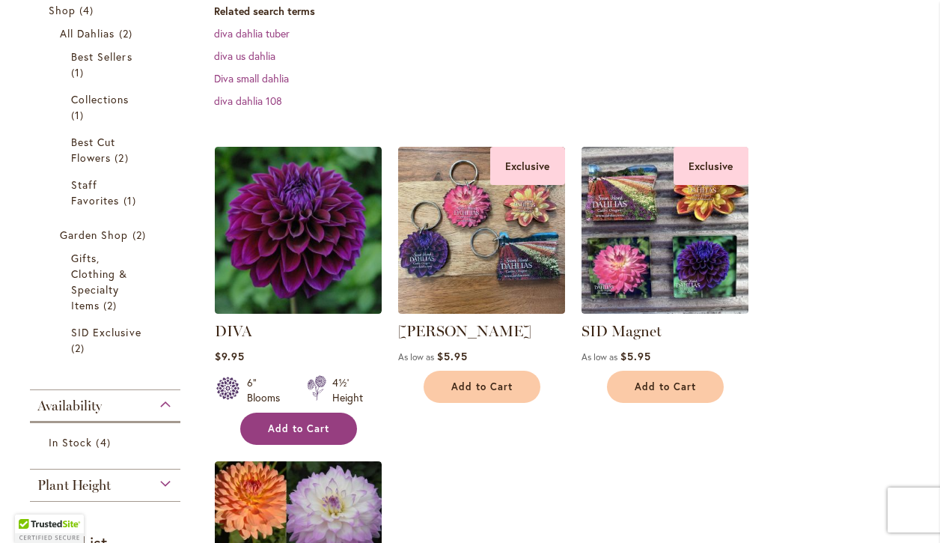
click at [315, 438] on button "Add to Cart" at bounding box center [298, 428] width 117 height 32
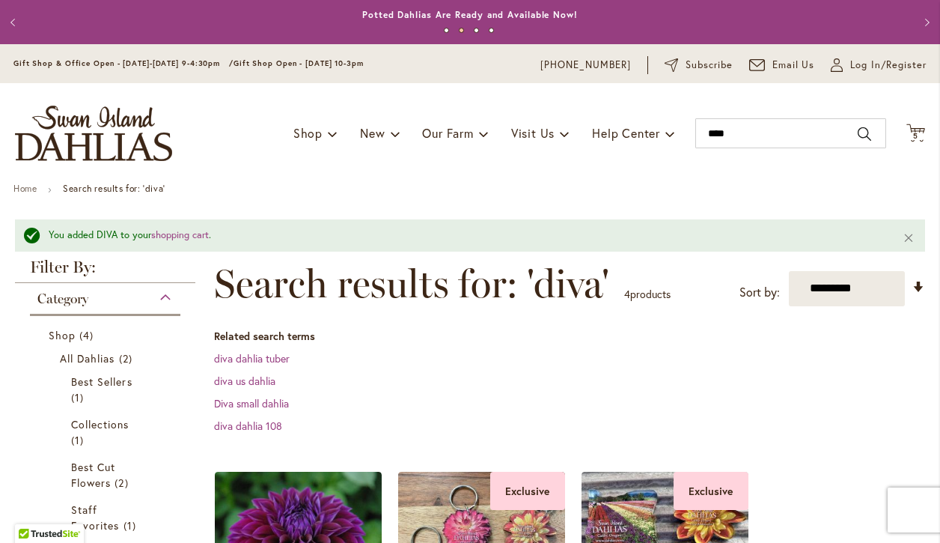
scroll to position [0, 0]
click at [755, 135] on input "****" at bounding box center [790, 133] width 191 height 30
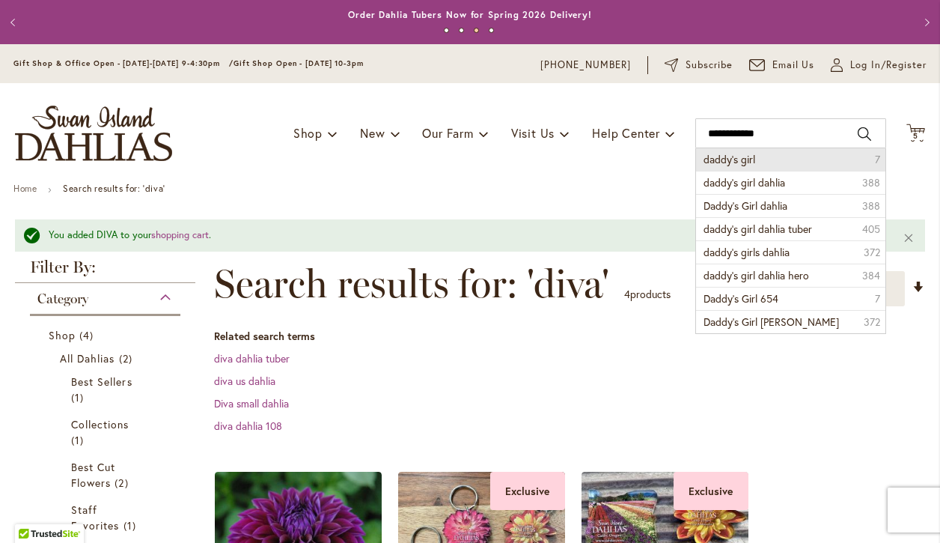
click at [762, 159] on li "daddy's girl 7" at bounding box center [790, 159] width 189 height 22
type input "**********"
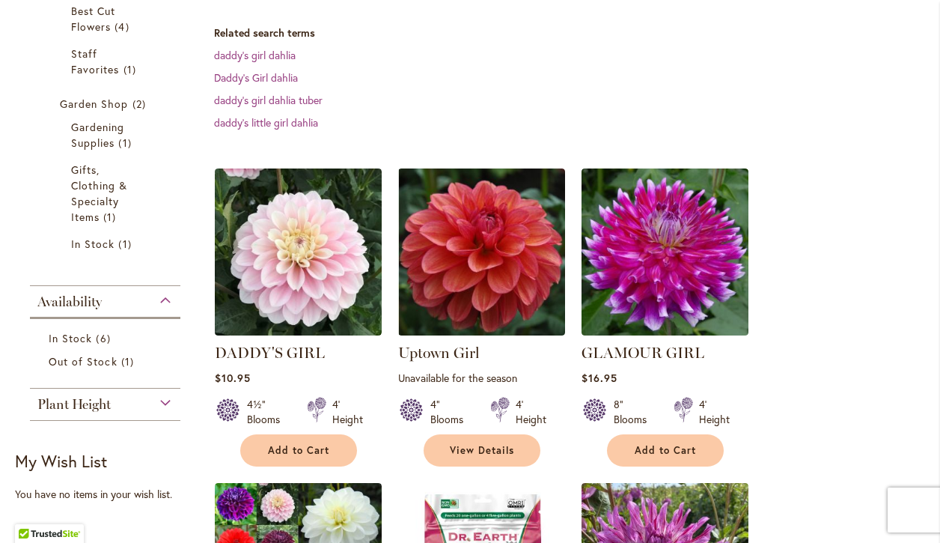
scroll to position [408, 0]
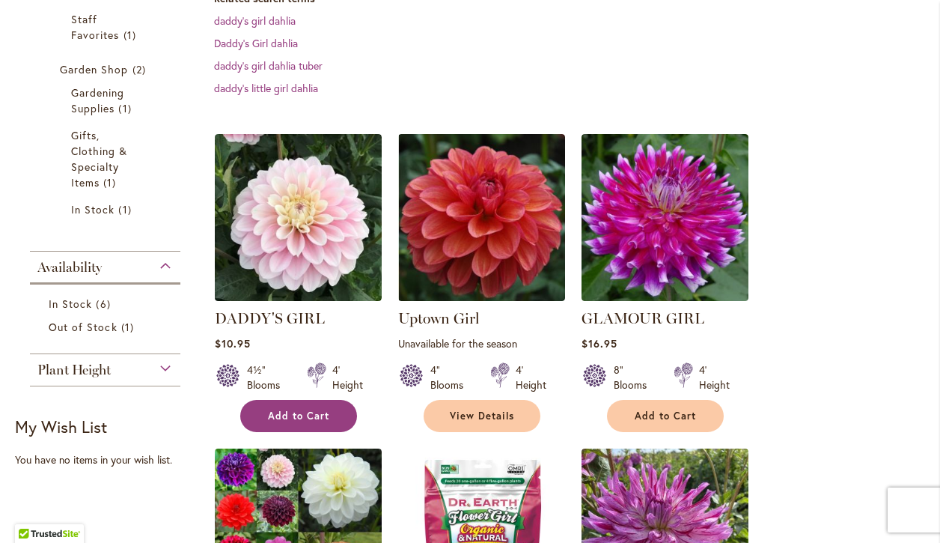
click at [296, 418] on span "Add to Cart" at bounding box center [298, 415] width 61 height 13
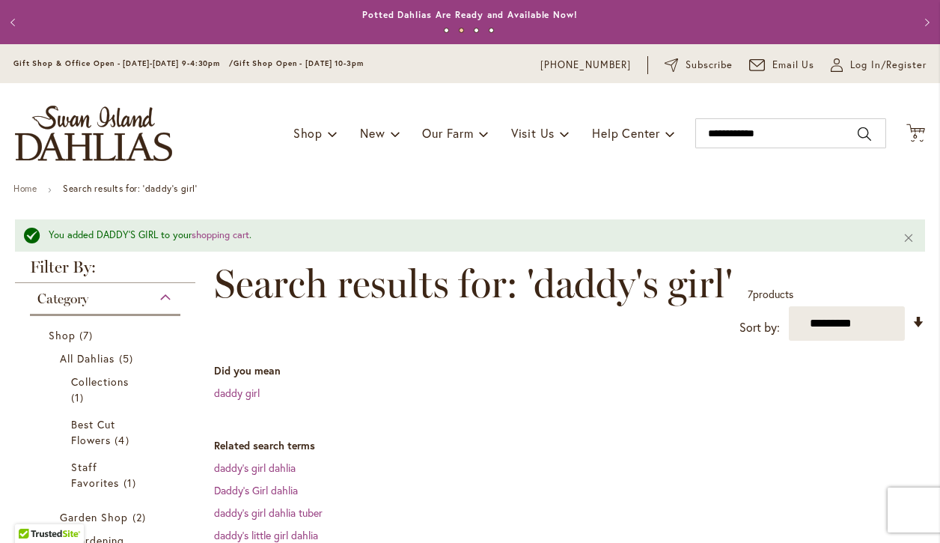
scroll to position [0, 0]
click at [792, 141] on input "**********" at bounding box center [790, 133] width 191 height 30
type input "**********"
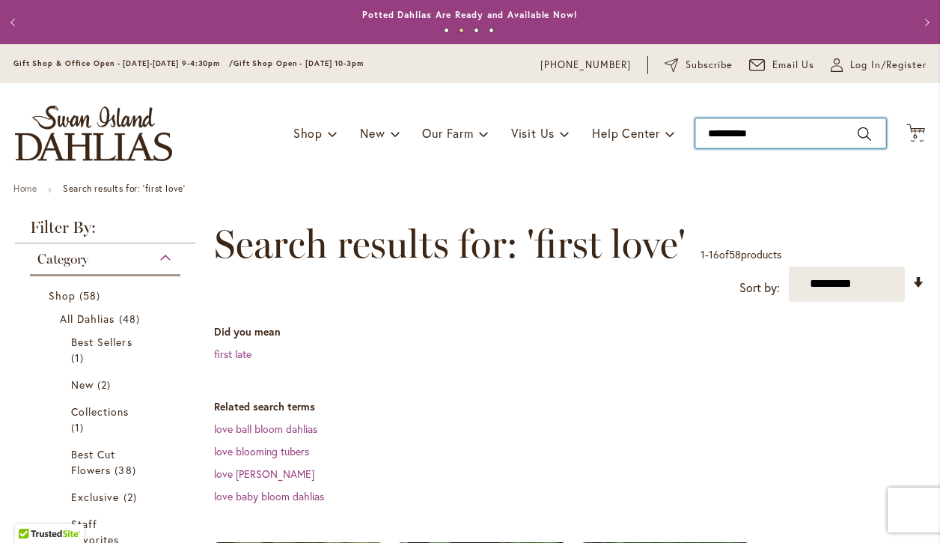
type input "**********"
click at [763, 140] on input "**********" at bounding box center [790, 133] width 191 height 30
type input "**"
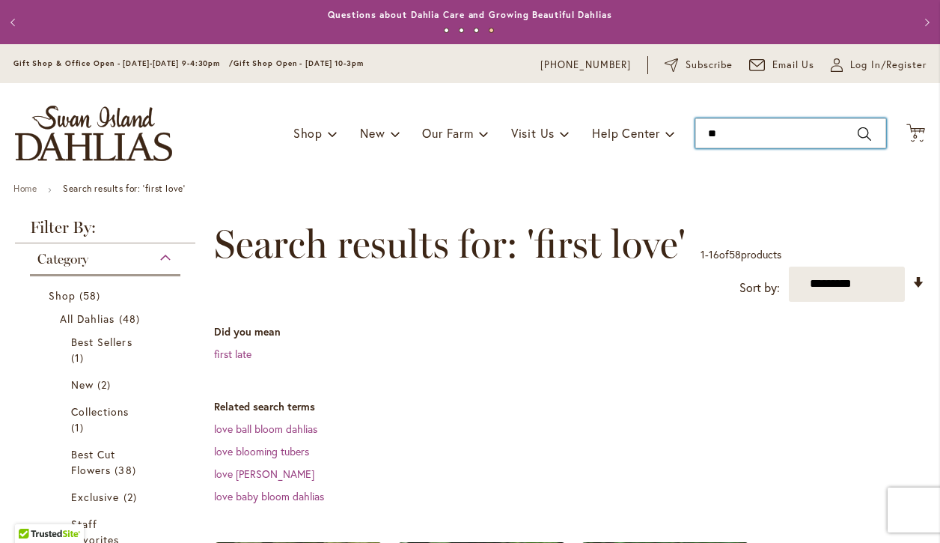
click at [864, 132] on input "**" at bounding box center [790, 133] width 191 height 30
click at [786, 145] on input "**" at bounding box center [790, 133] width 191 height 30
click at [775, 136] on input "**" at bounding box center [790, 133] width 191 height 30
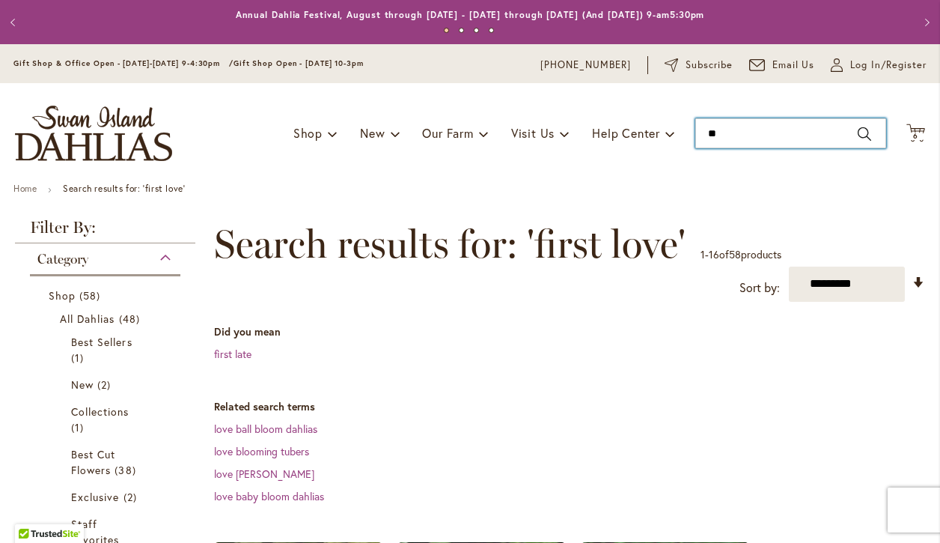
click at [864, 135] on input "**" at bounding box center [790, 133] width 191 height 30
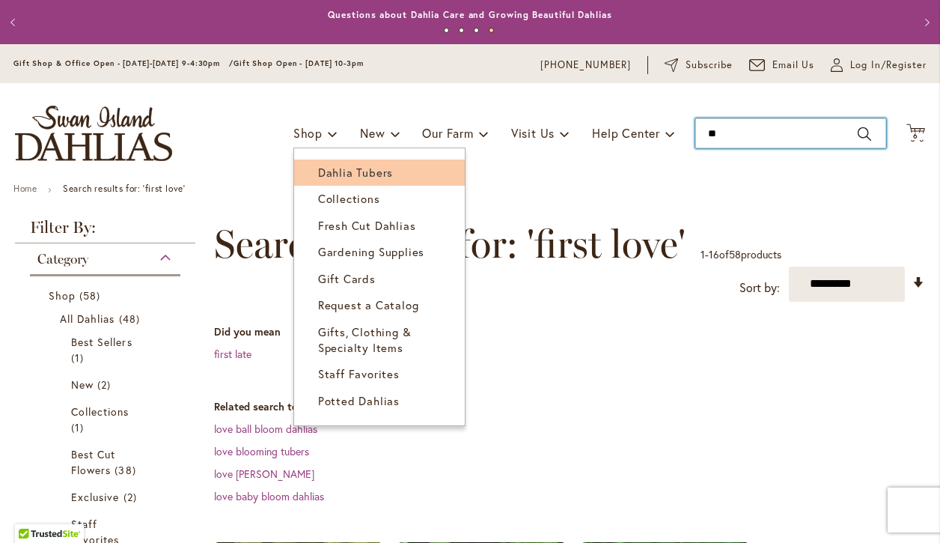
click at [323, 174] on span "Dahlia Tubers" at bounding box center [355, 172] width 75 height 15
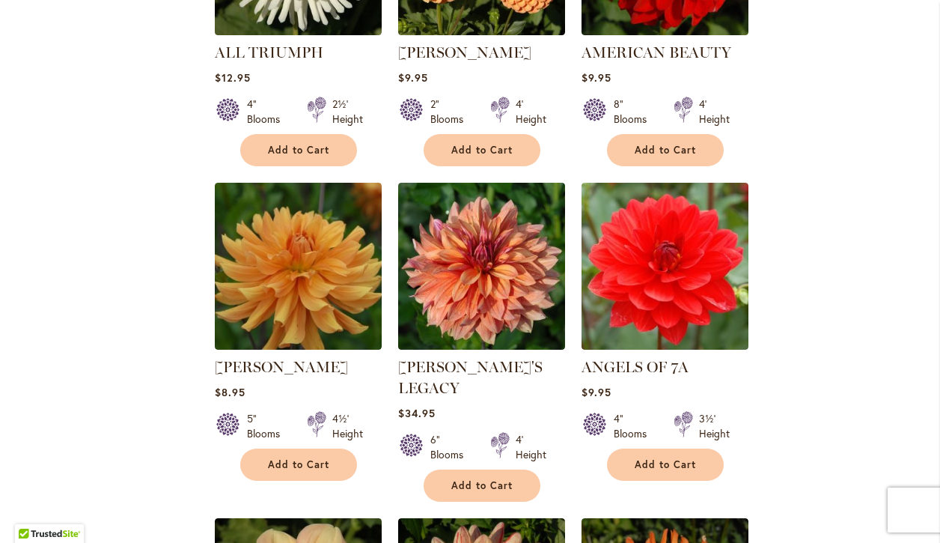
scroll to position [1140, 0]
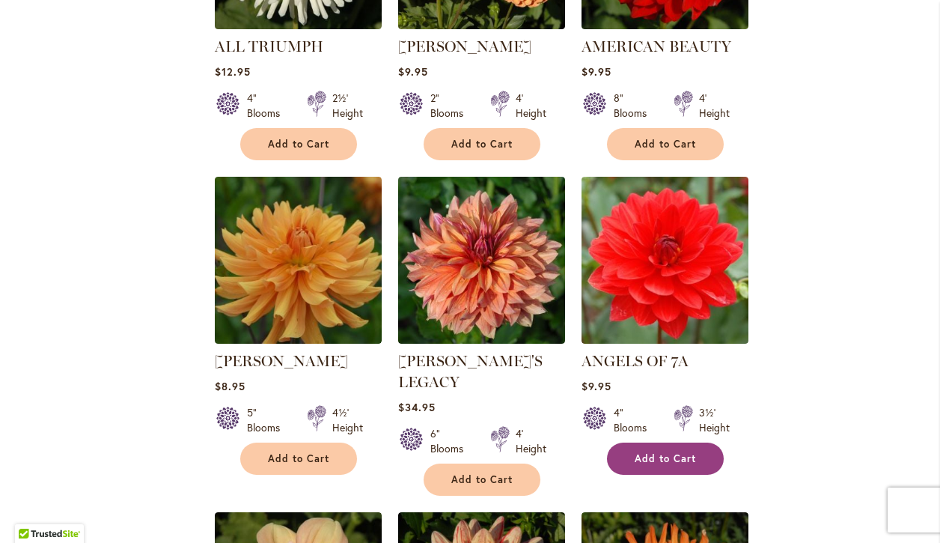
click at [676, 460] on span "Add to Cart" at bounding box center [665, 458] width 61 height 13
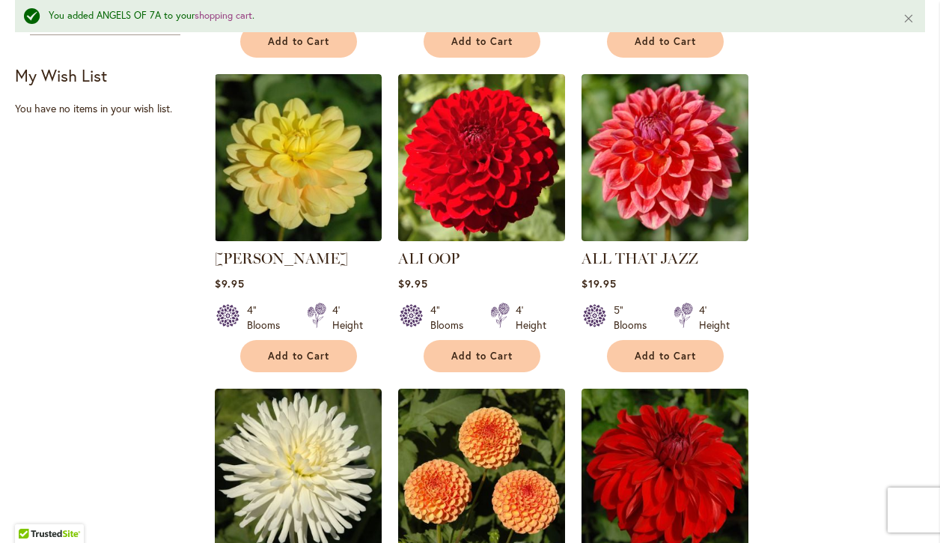
scroll to position [648, 0]
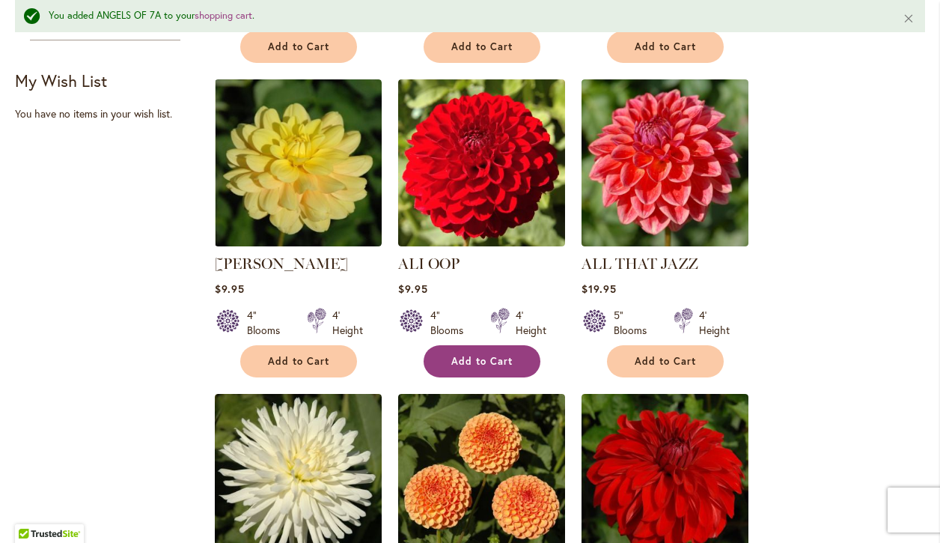
click at [474, 355] on span "Add to Cart" at bounding box center [481, 361] width 61 height 13
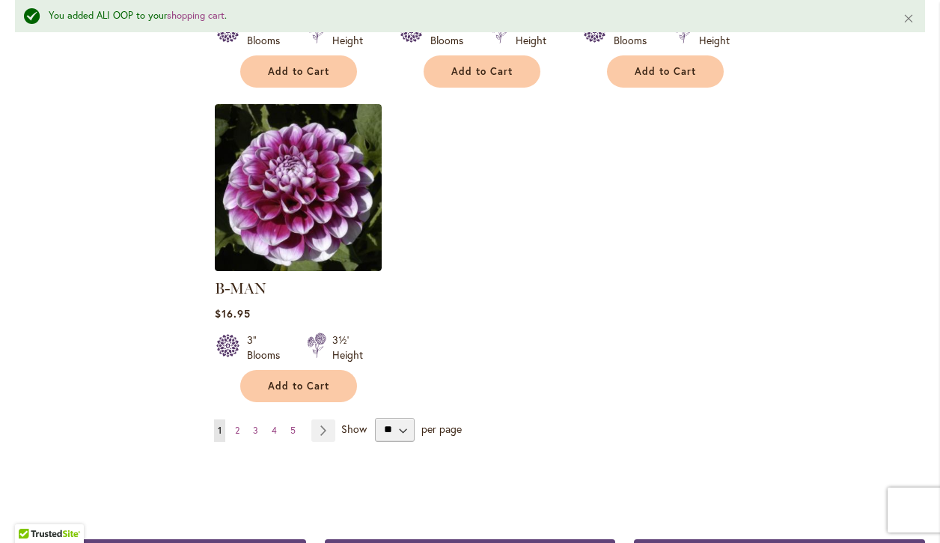
scroll to position [1902, 0]
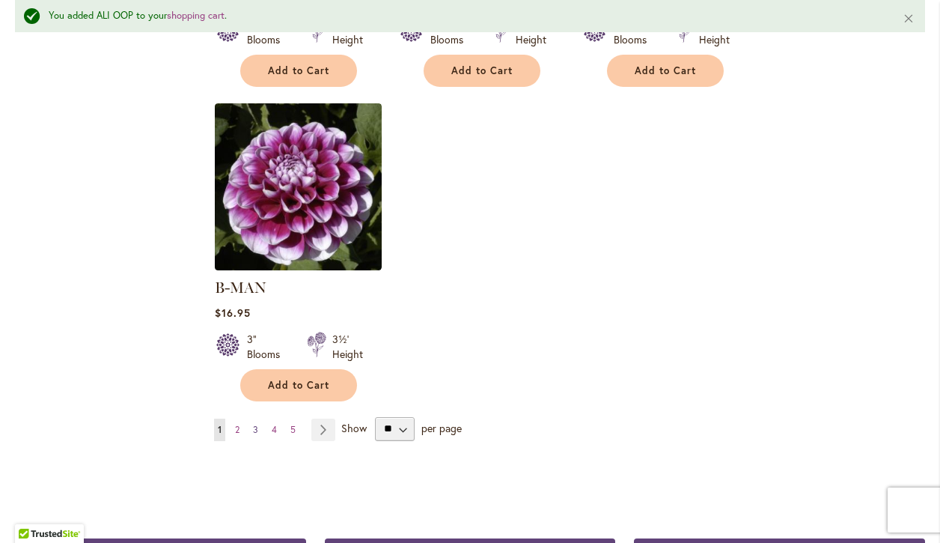
click at [256, 424] on span "3" at bounding box center [255, 429] width 5 height 11
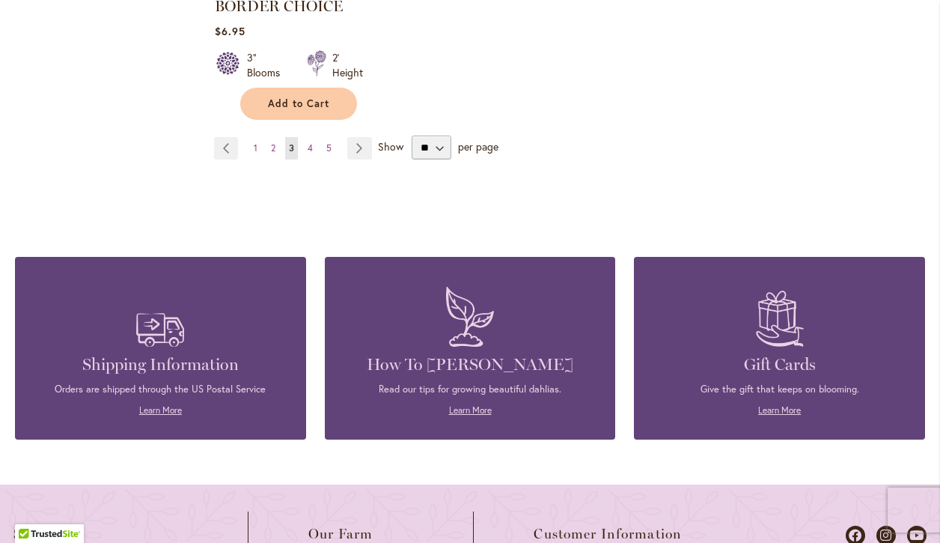
scroll to position [1805, 0]
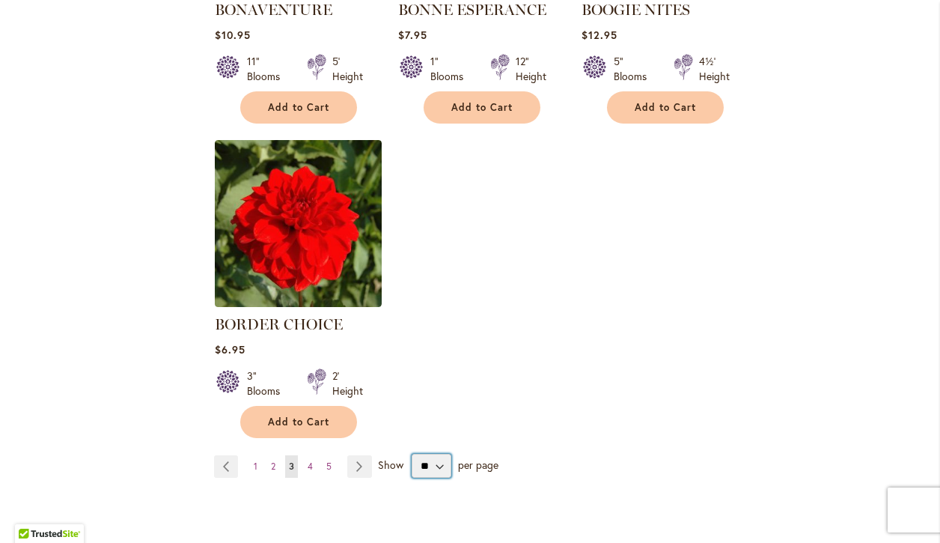
select select "**"
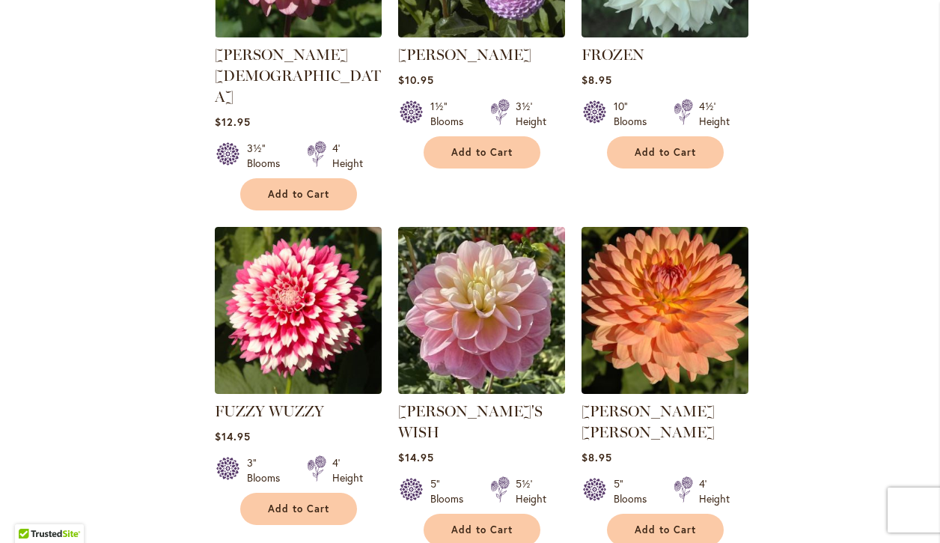
scroll to position [1253, 0]
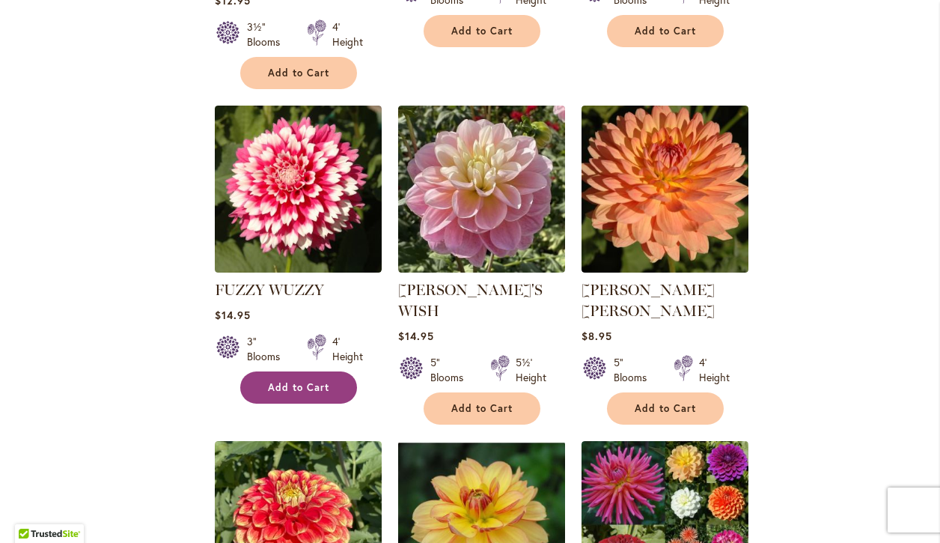
click at [311, 371] on button "Add to Cart" at bounding box center [298, 387] width 117 height 32
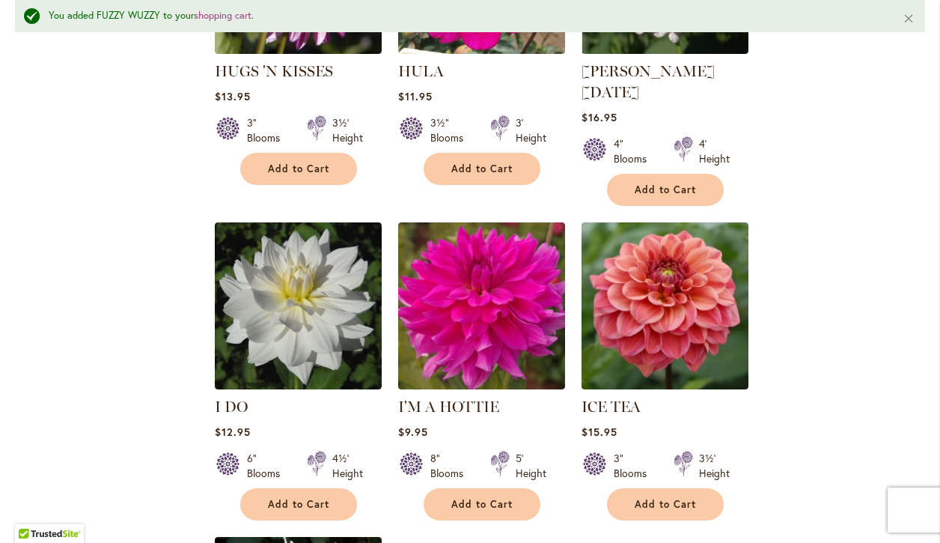
scroll to position [6724, 0]
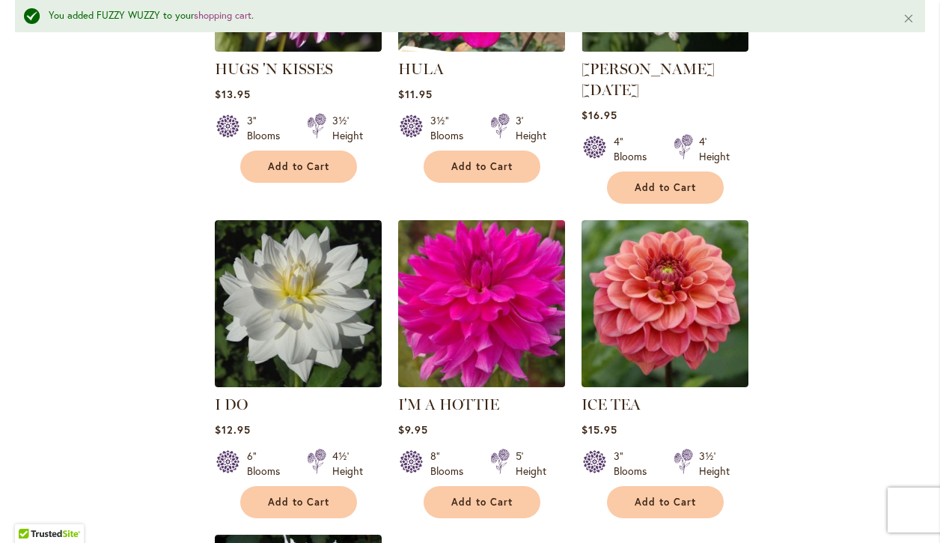
click at [533, 216] on img at bounding box center [481, 303] width 175 height 175
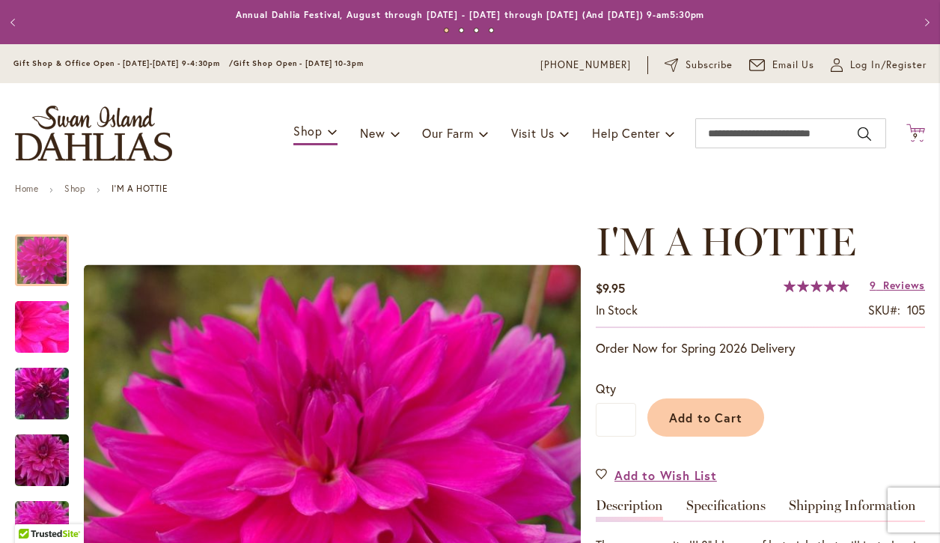
click at [918, 135] on span "9 9 items" at bounding box center [915, 135] width 15 height 7
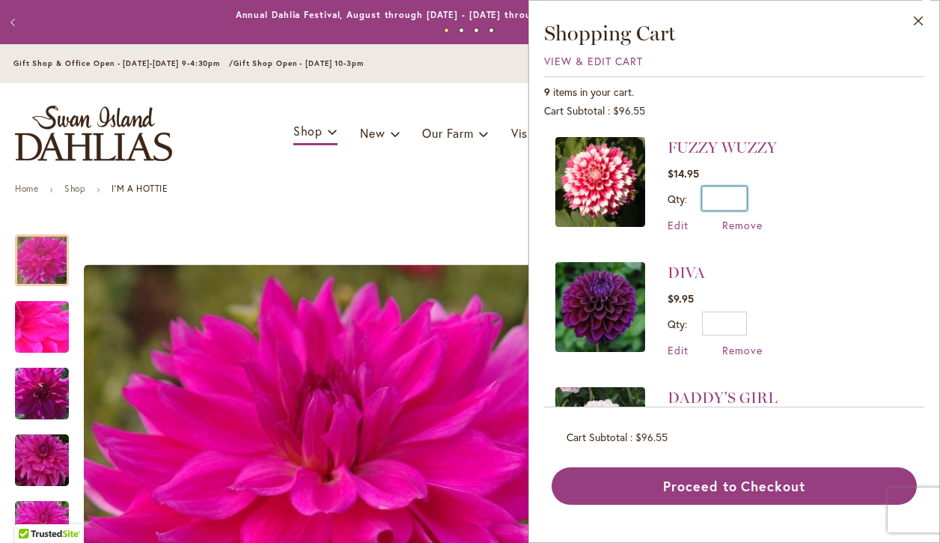
drag, startPoint x: 716, startPoint y: 195, endPoint x: 751, endPoint y: 197, distance: 34.5
click at [751, 197] on div "Qty * Update" at bounding box center [721, 198] width 109 height 24
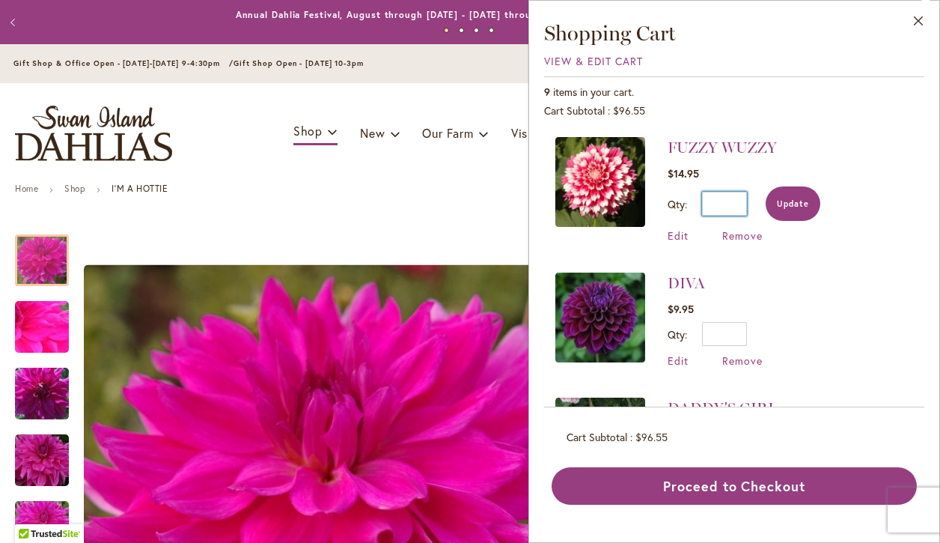
type input "*"
click at [798, 206] on span "Update" at bounding box center [793, 203] width 32 height 10
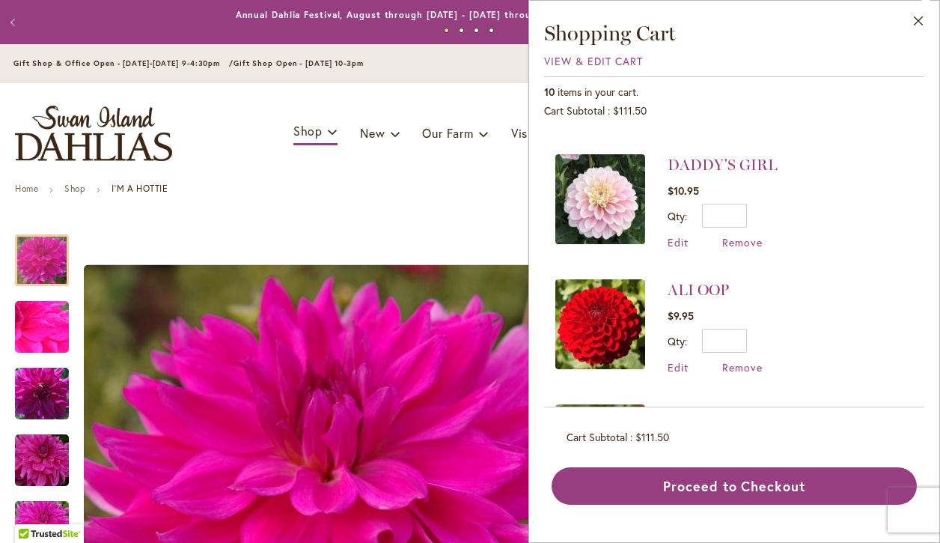
scroll to position [239, 0]
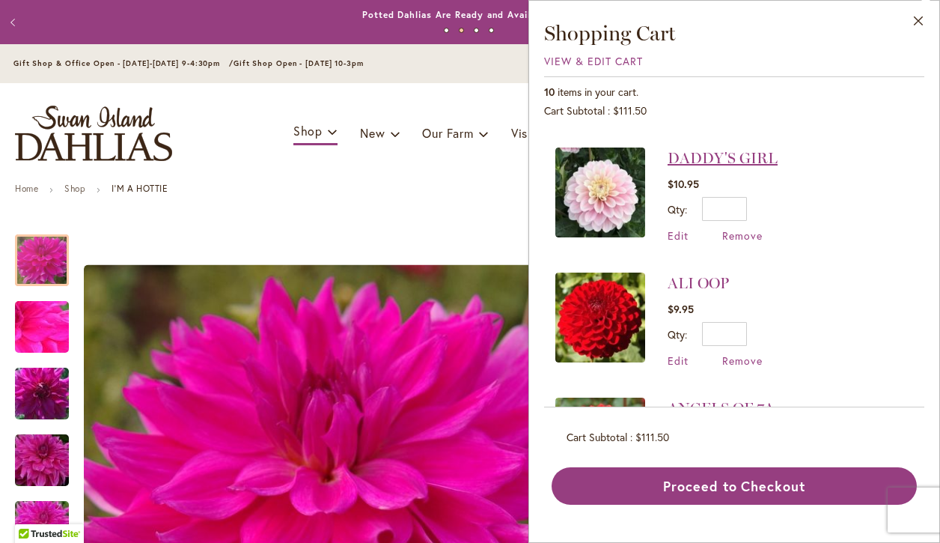
click at [716, 162] on link "DADDY'S GIRL" at bounding box center [722, 158] width 110 height 18
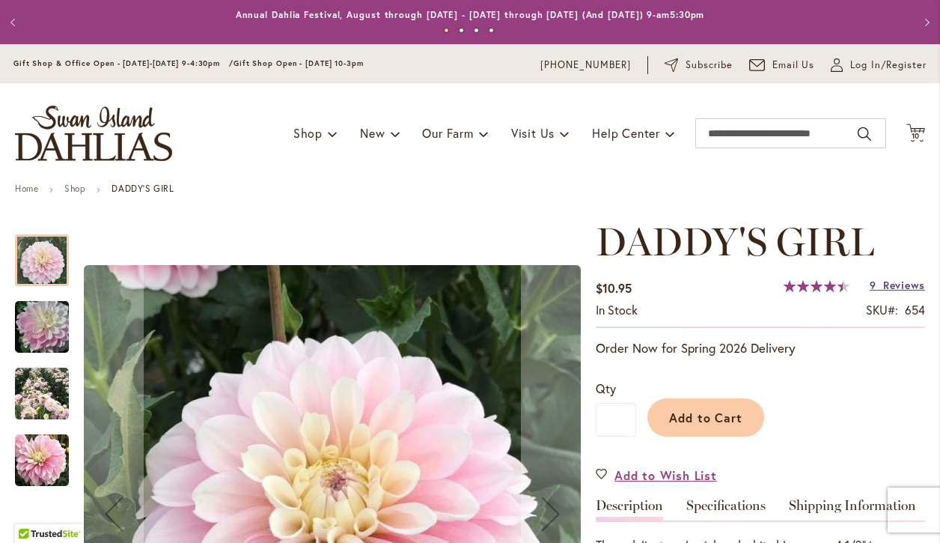
click at [902, 281] on span "Reviews" at bounding box center [904, 285] width 42 height 14
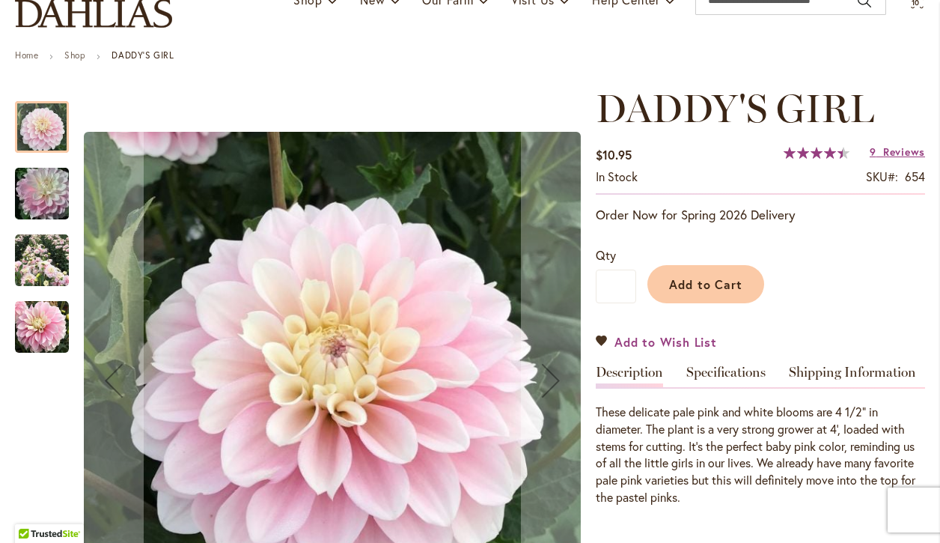
scroll to position [125, 0]
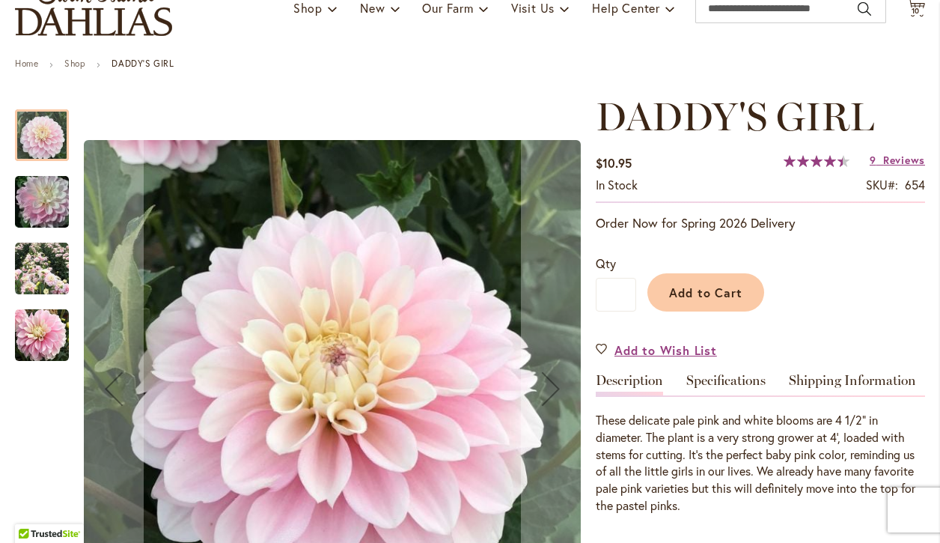
click at [43, 260] on img "DADDY'S GIRL" at bounding box center [42, 269] width 54 height 54
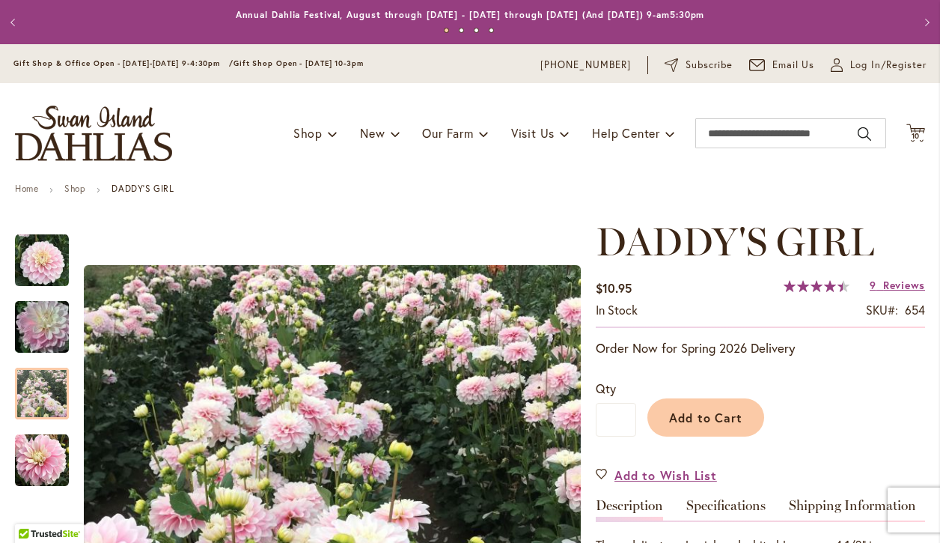
scroll to position [0, 0]
click at [788, 129] on input "Search" at bounding box center [790, 133] width 191 height 30
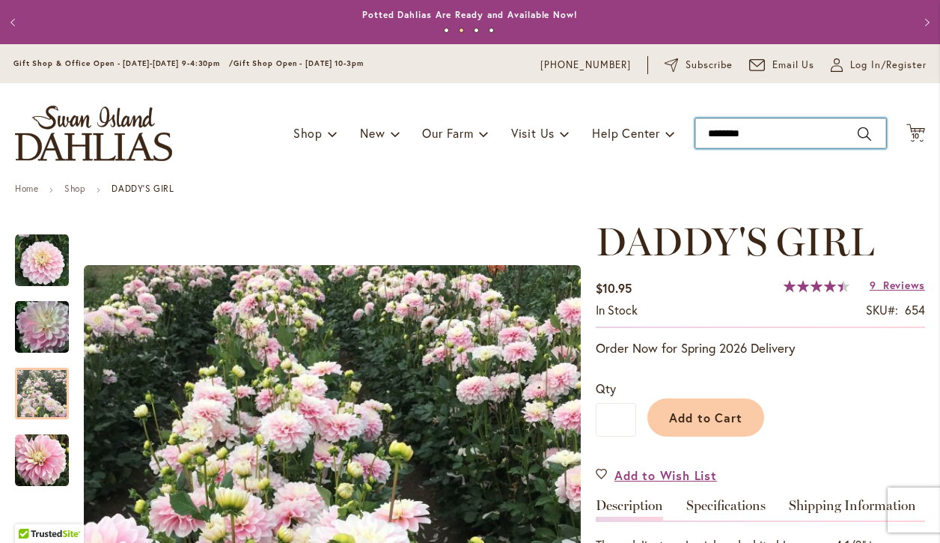
type input "*********"
